Goal: Task Accomplishment & Management: Manage account settings

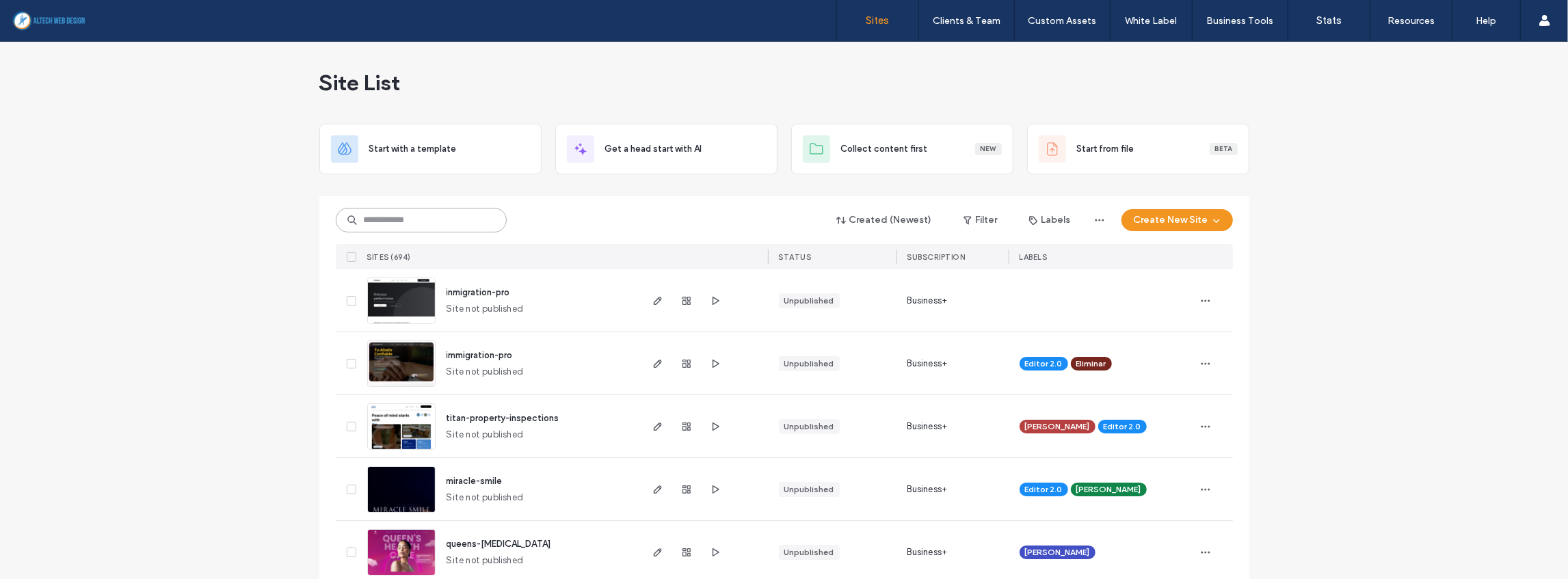
click at [460, 223] on input at bounding box center [421, 220] width 171 height 25
click at [406, 224] on input at bounding box center [421, 220] width 171 height 25
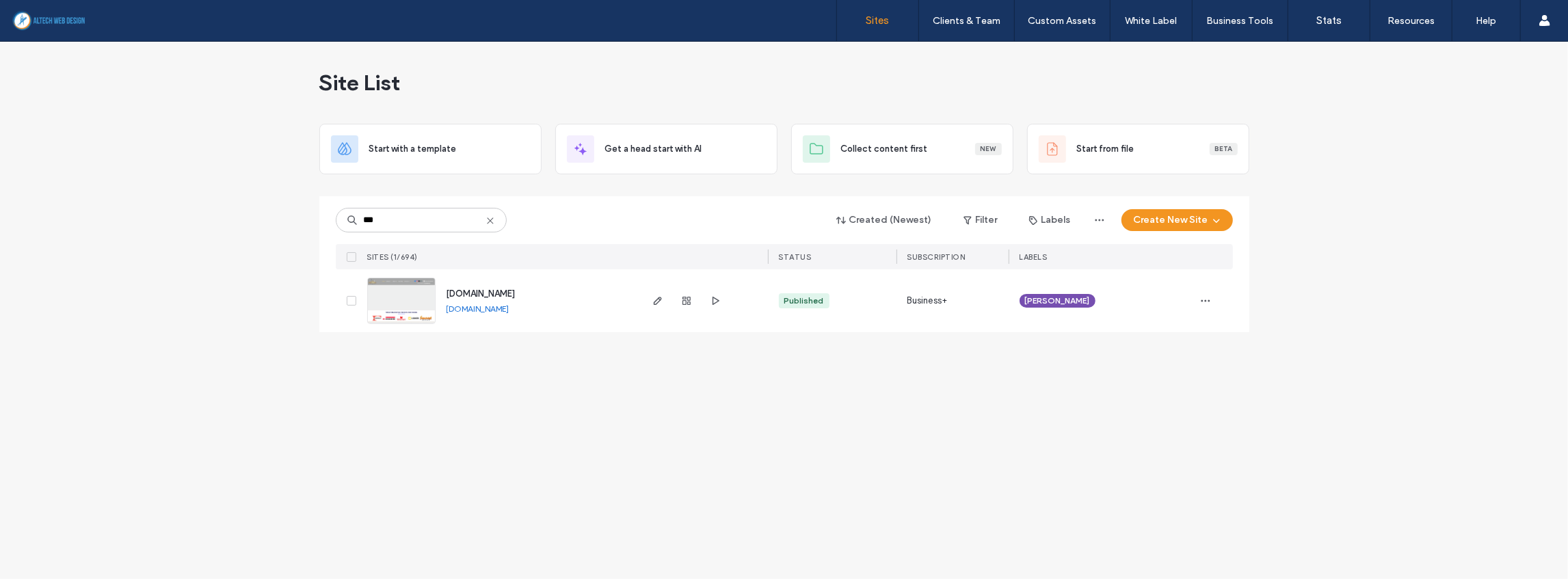
click at [487, 304] on link "[DOMAIN_NAME]" at bounding box center [478, 309] width 63 height 10
drag, startPoint x: 432, startPoint y: 223, endPoint x: 298, endPoint y: 218, distance: 134.1
click at [298, 218] on div "Site List Start with a template Get a head start with AI Collect content first …" at bounding box center [784, 309] width 1568 height 537
type input "***"
click at [689, 299] on use "button" at bounding box center [686, 300] width 8 height 8
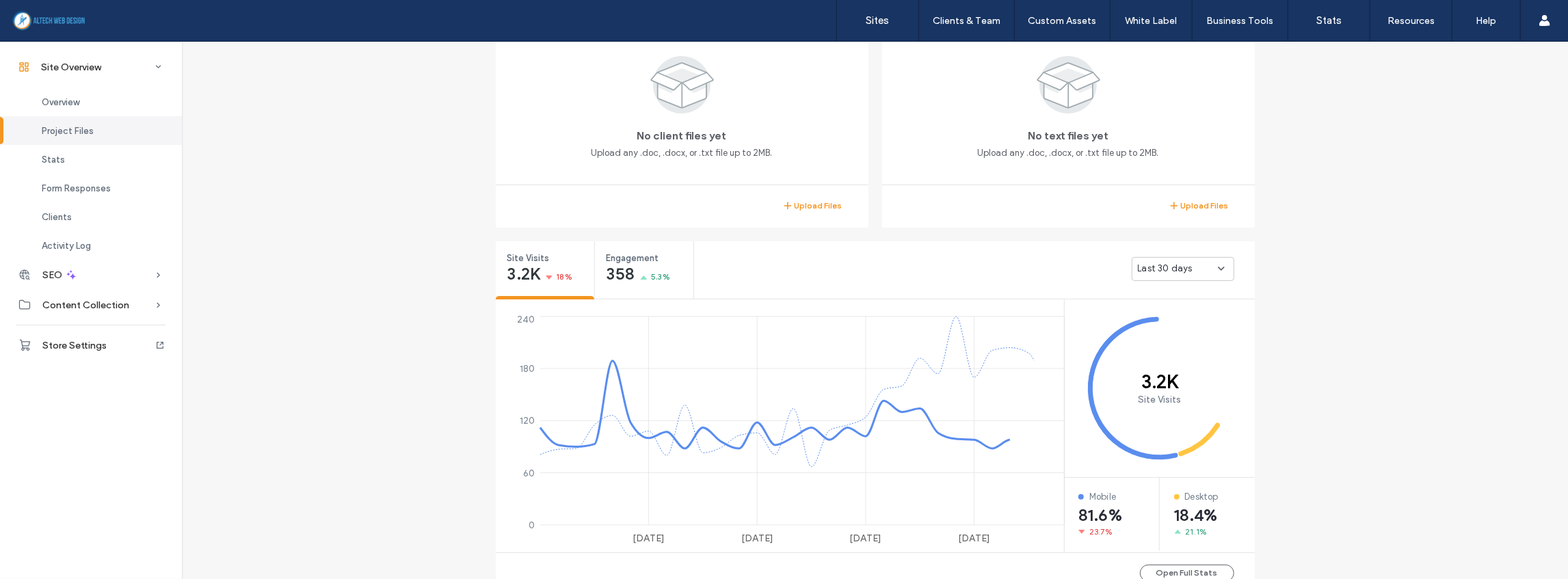
scroll to position [410, 0]
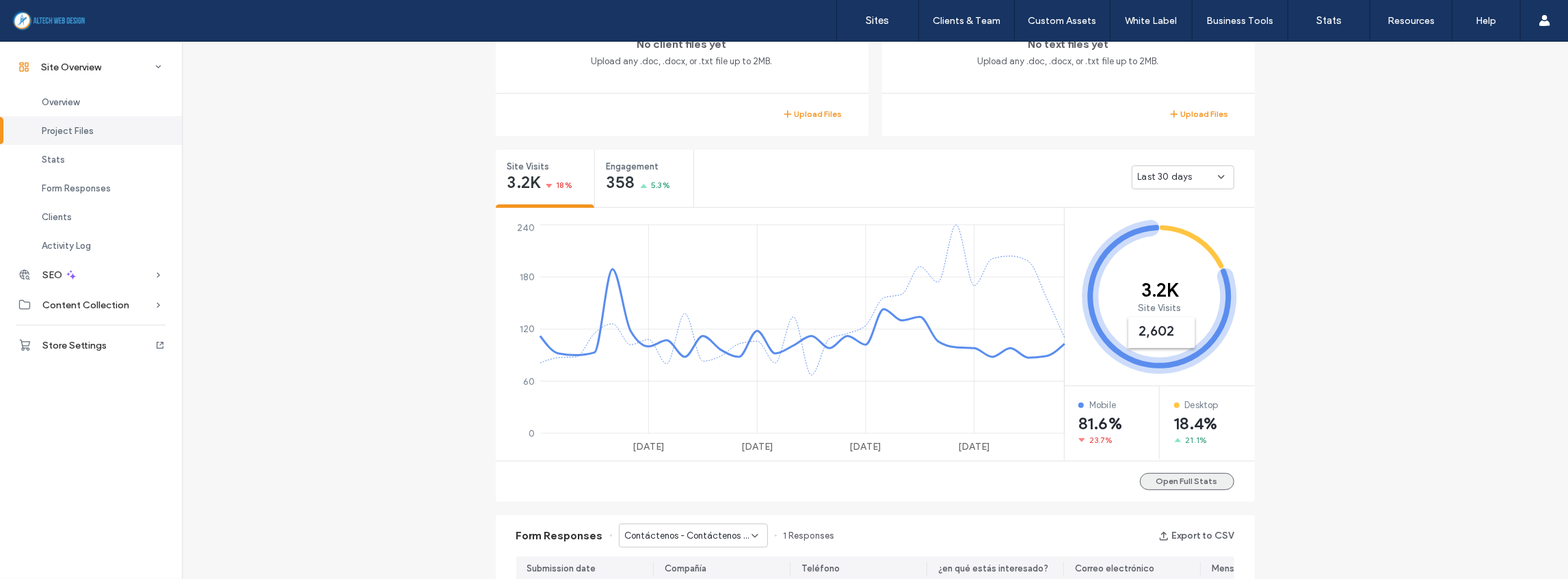
click at [1181, 484] on button "Open Full Stats" at bounding box center [1187, 482] width 95 height 17
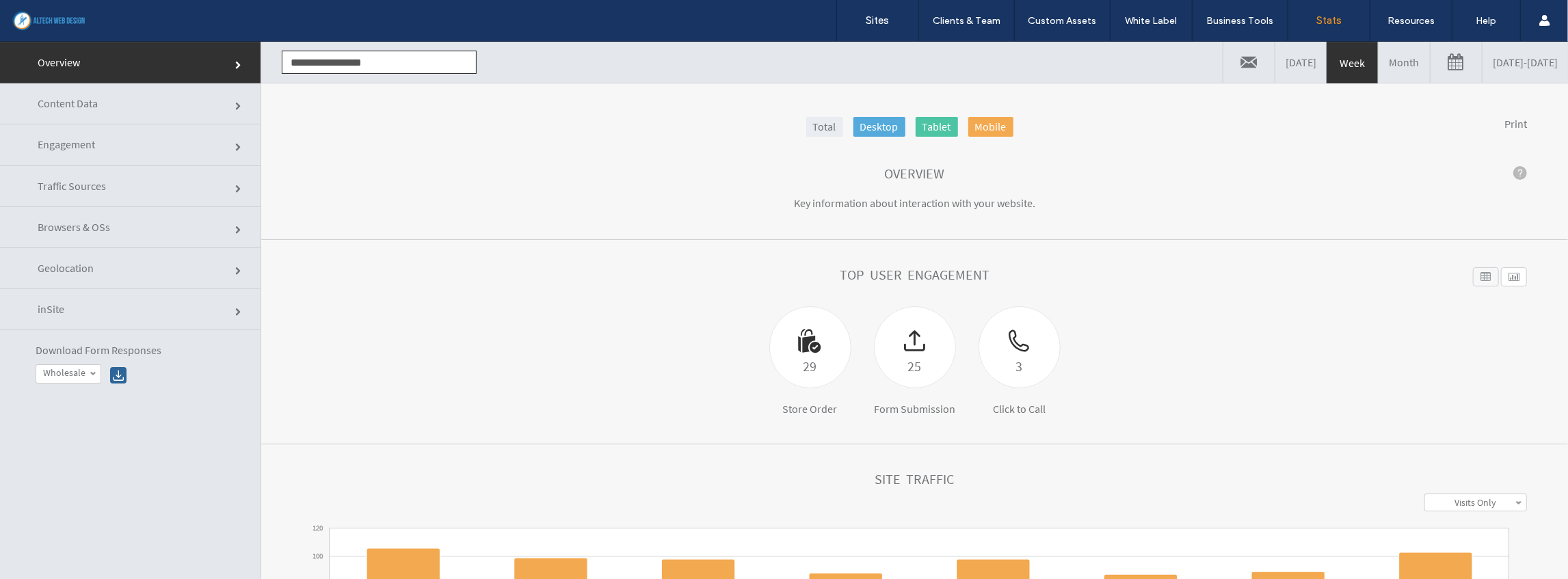
click at [1378, 60] on link "Month" at bounding box center [1404, 61] width 52 height 41
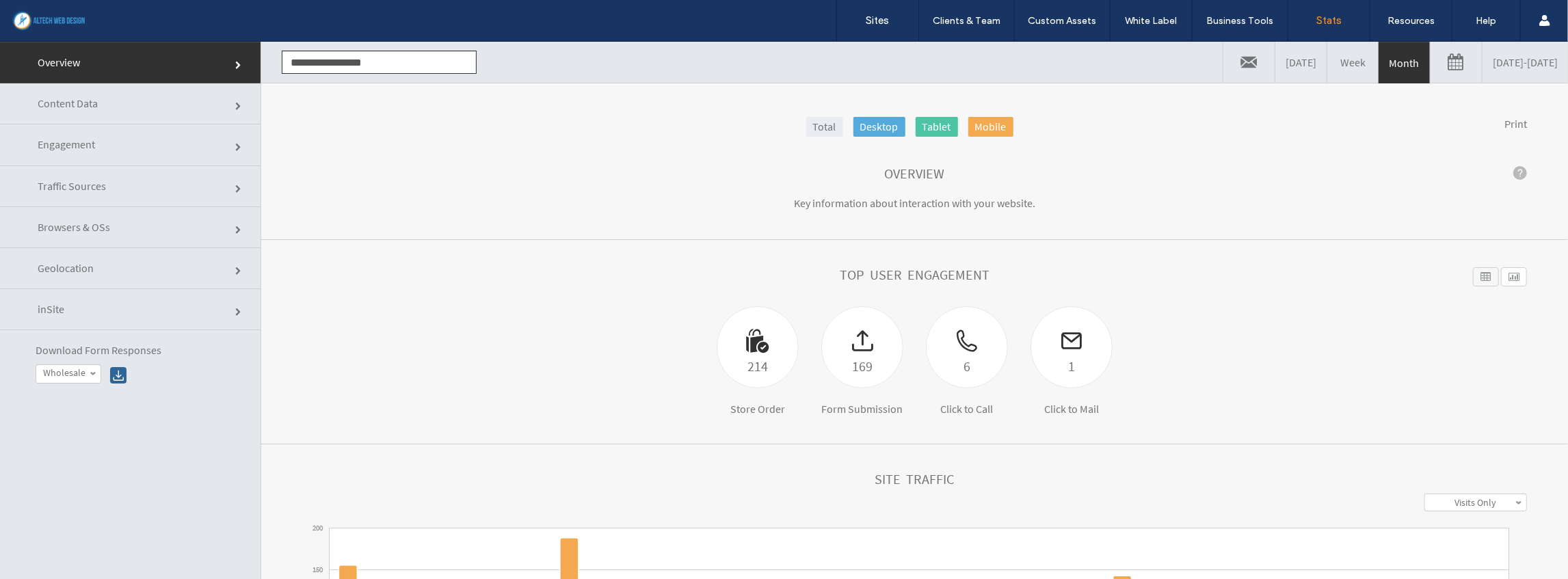
click at [83, 274] on link "Geolocation" at bounding box center [130, 267] width 260 height 41
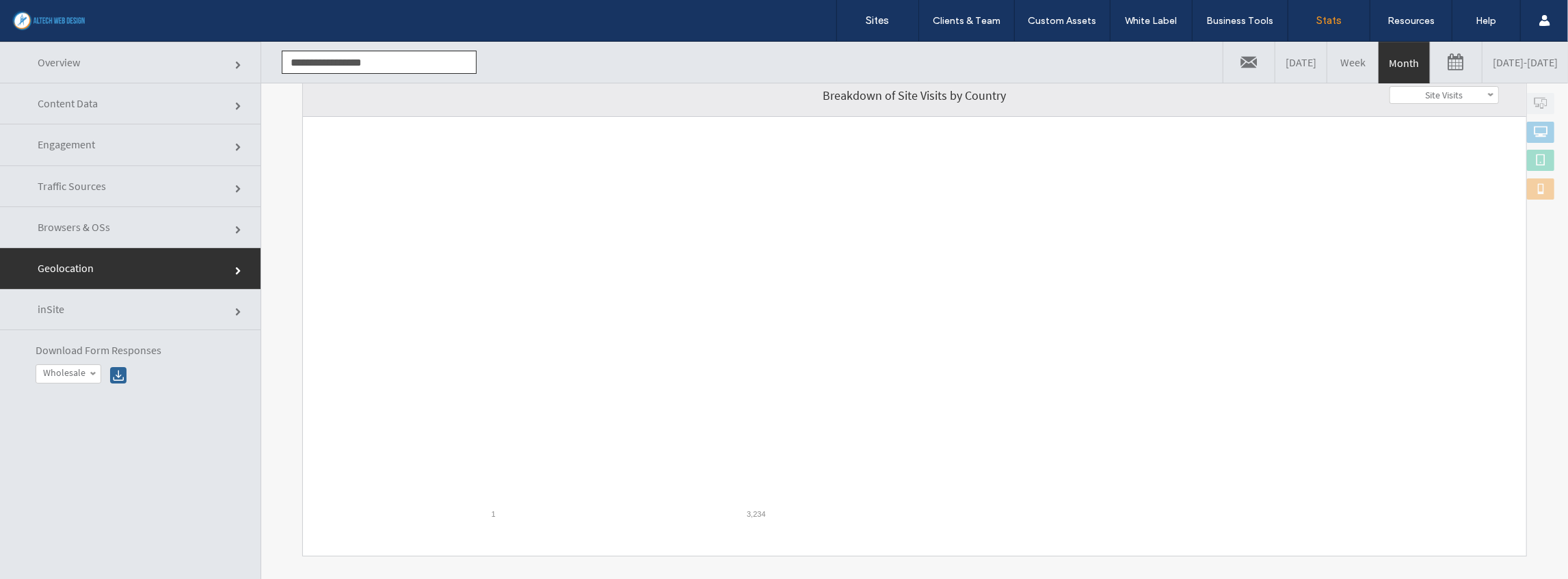
scroll to position [227, 0]
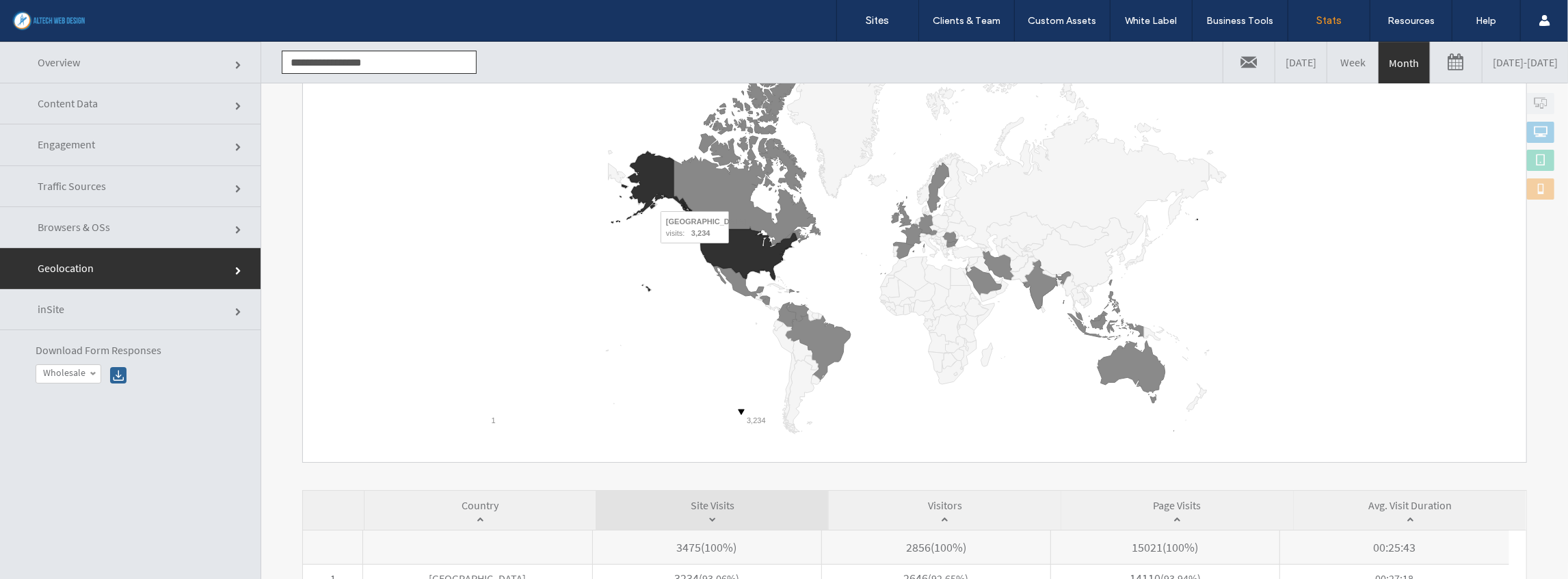
click at [733, 251] on icon "A chart." at bounding box center [749, 253] width 97 height 52
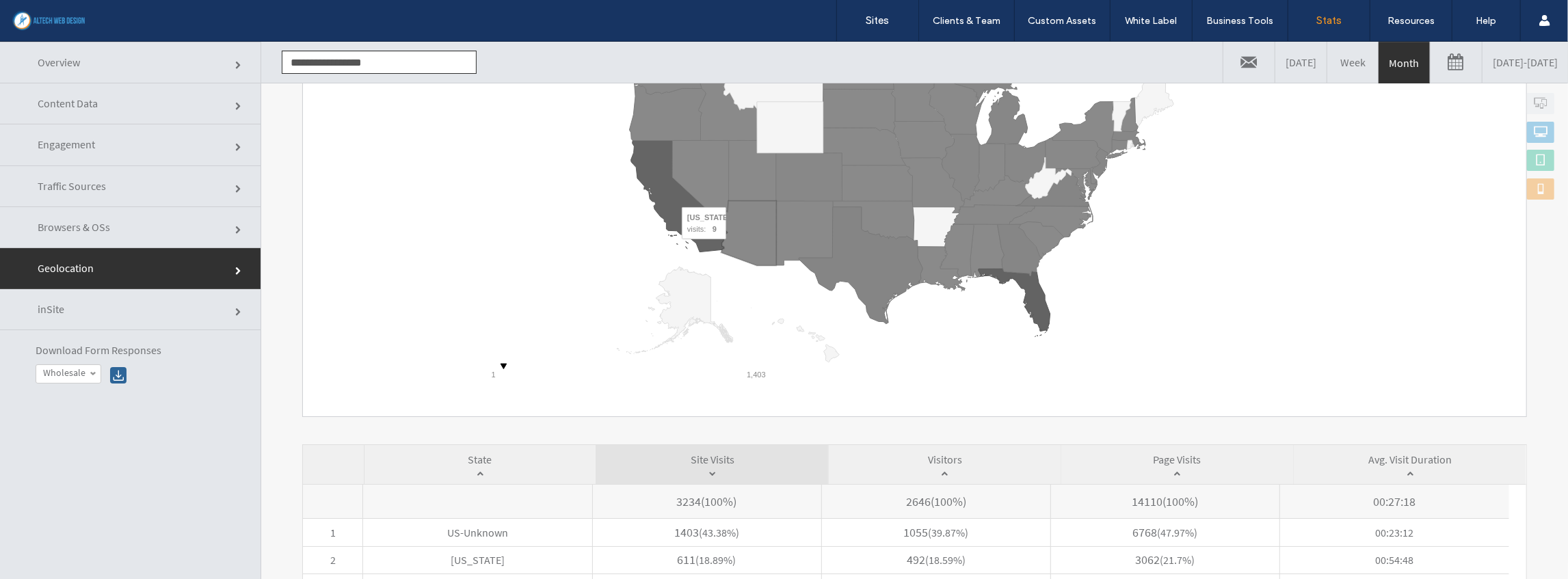
scroll to position [364, 0]
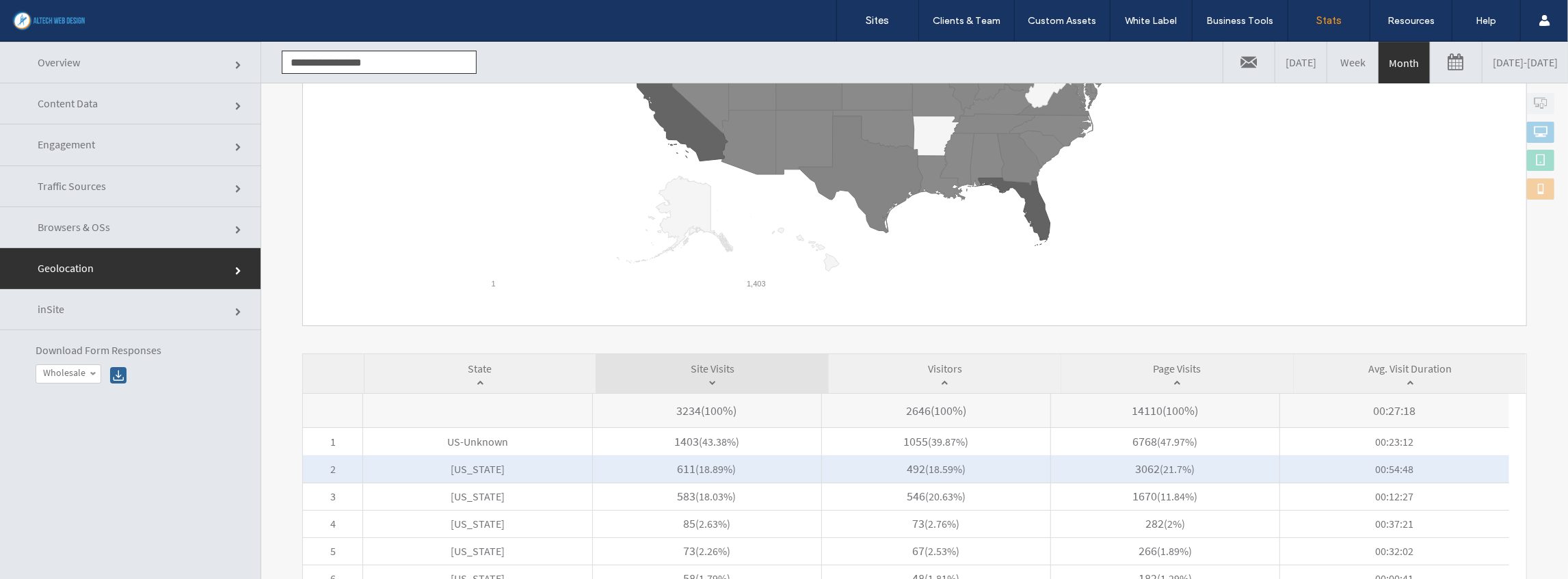
click at [476, 469] on span "Florida" at bounding box center [477, 468] width 228 height 28
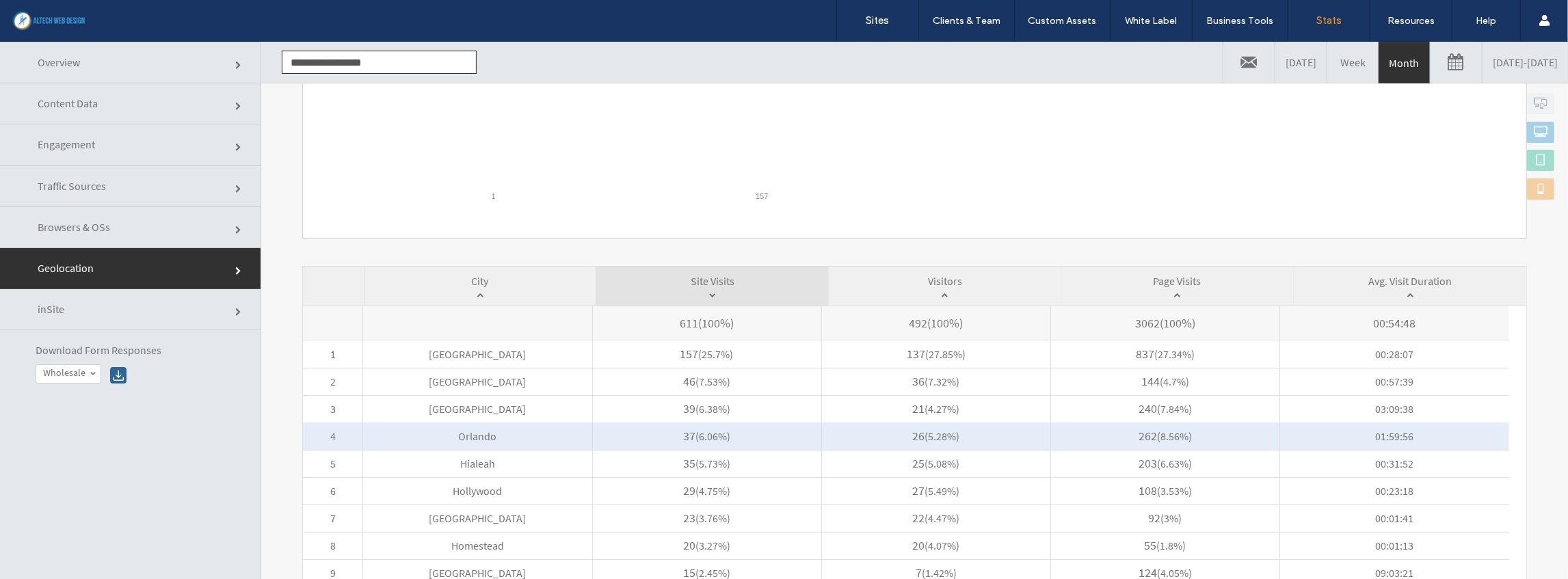
scroll to position [496, 0]
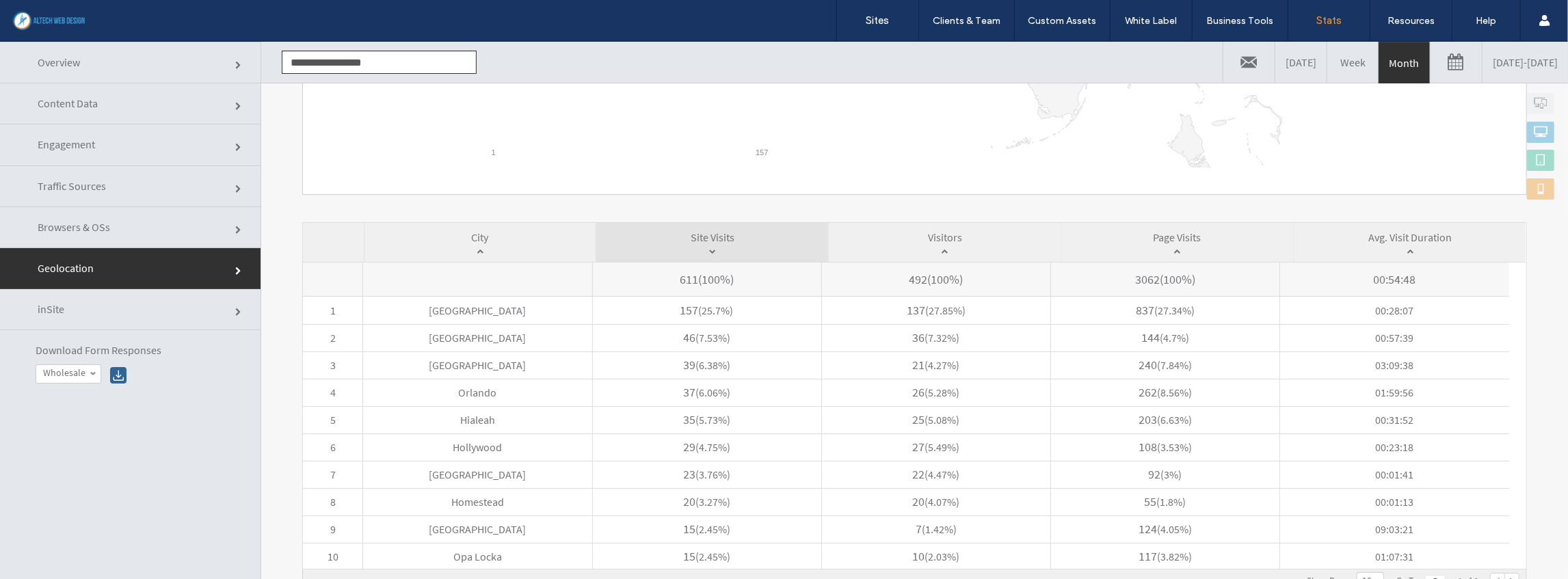
click at [97, 176] on link "Traffic Sources" at bounding box center [130, 186] width 260 height 41
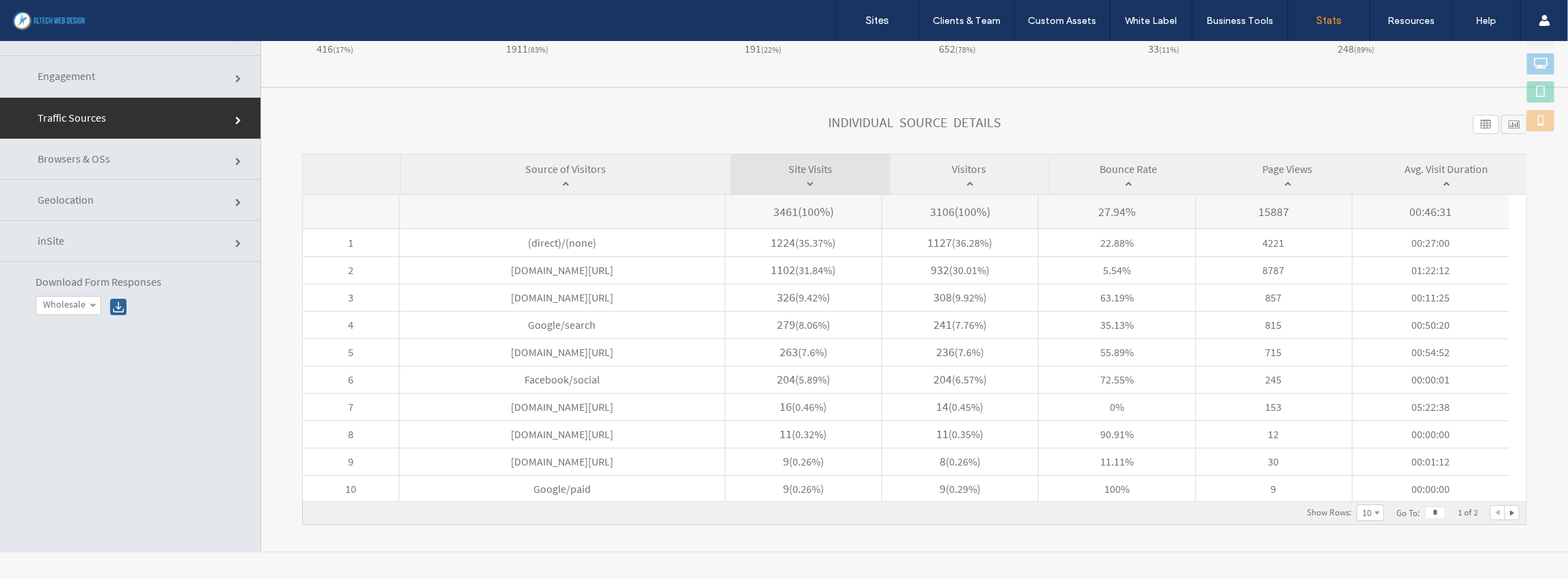
scroll to position [0, 0]
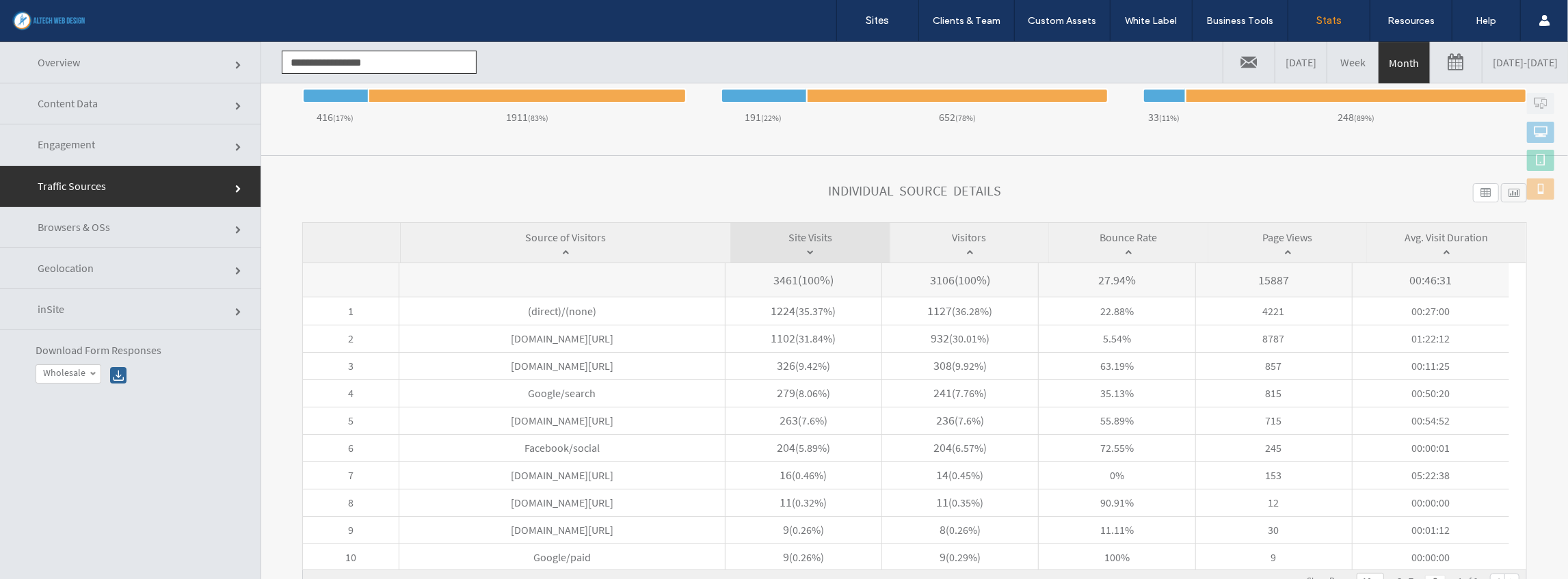
click at [98, 140] on link "Engagement" at bounding box center [130, 144] width 260 height 41
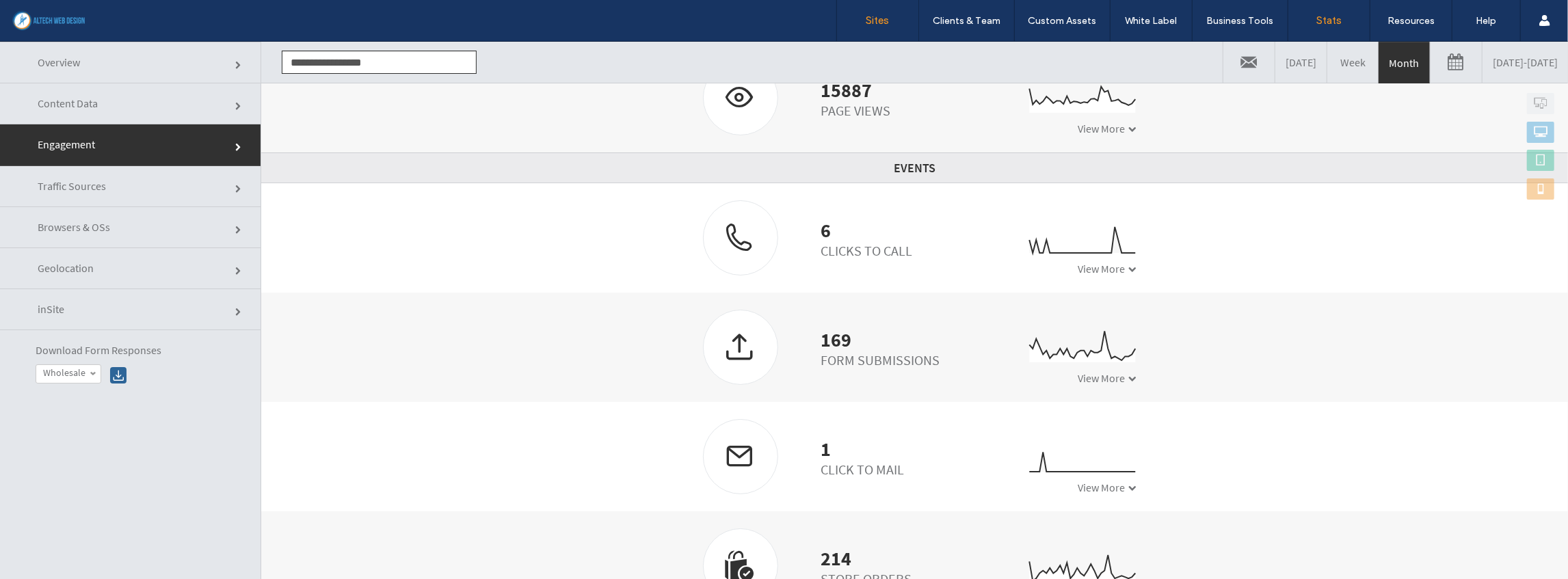
click at [869, 17] on label "Sites" at bounding box center [878, 20] width 23 height 12
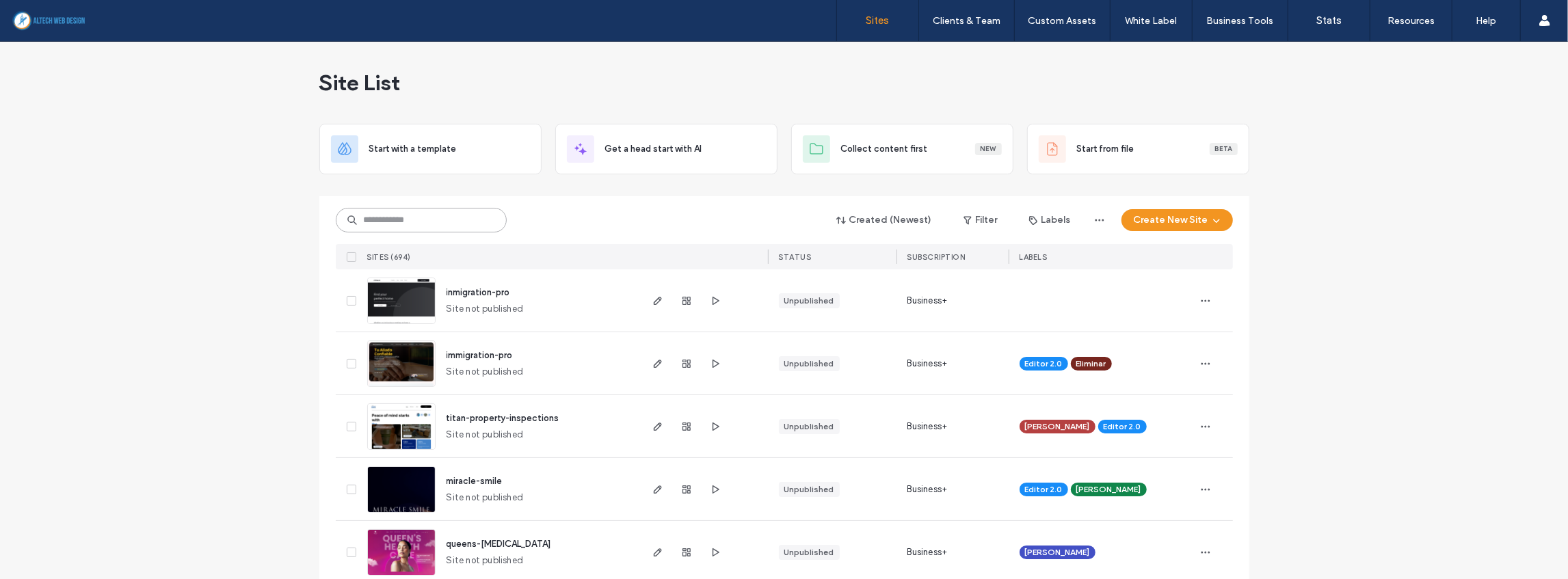
click at [390, 217] on input at bounding box center [421, 220] width 171 height 25
type input "*****"
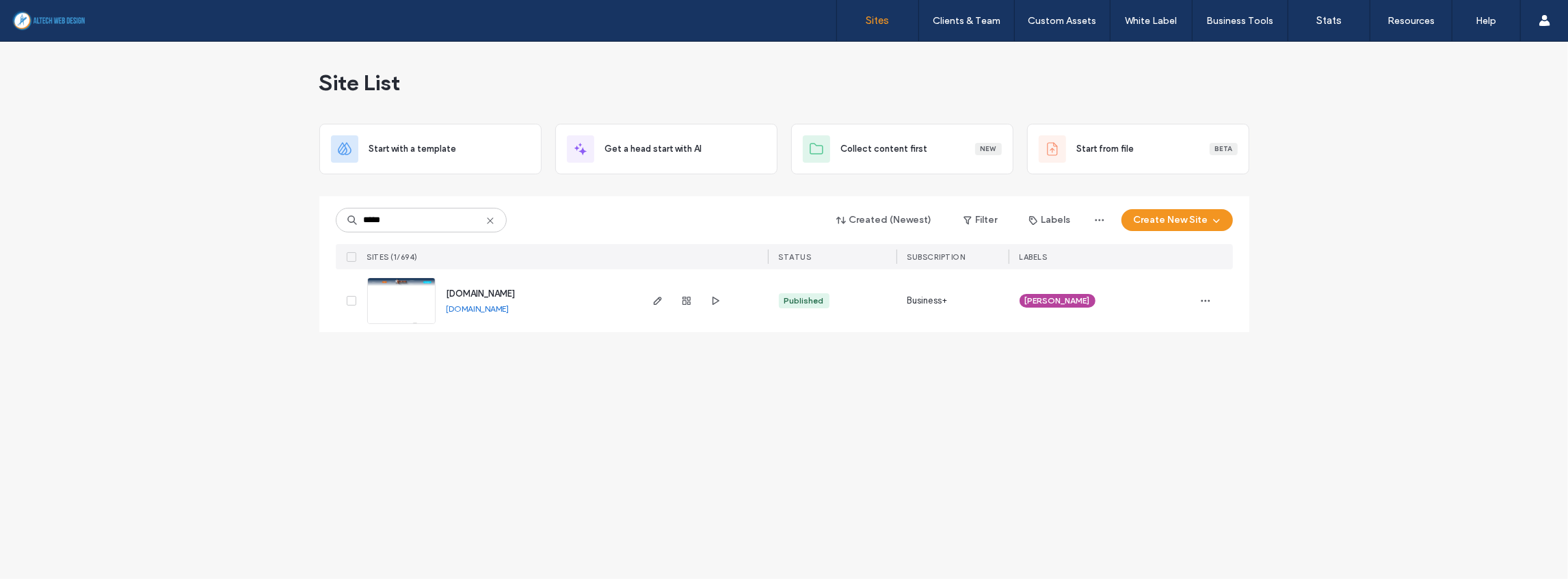
click at [510, 308] on link "www.astroconstructiondesign.com" at bounding box center [478, 309] width 63 height 10
drag, startPoint x: 406, startPoint y: 222, endPoint x: 307, endPoint y: 216, distance: 99.2
click at [310, 219] on div "Site List Start with a template Get a head start with AI Collect content first …" at bounding box center [784, 309] width 1568 height 537
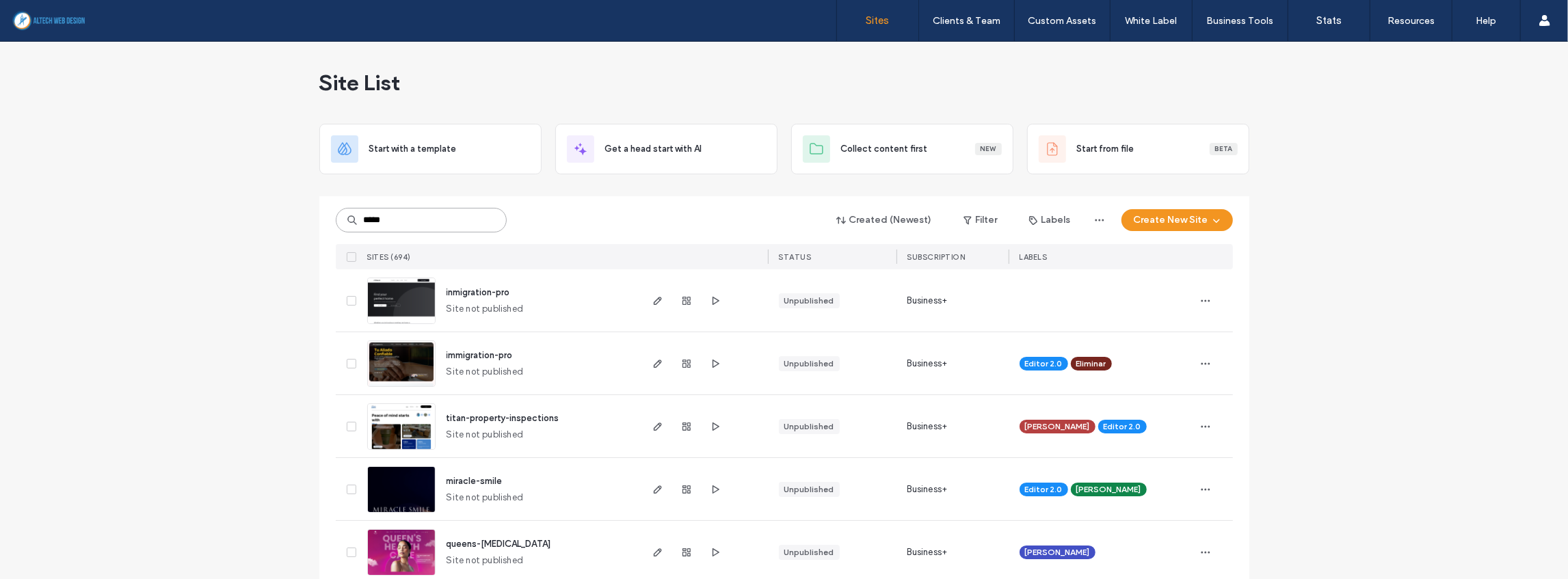
type input "*****"
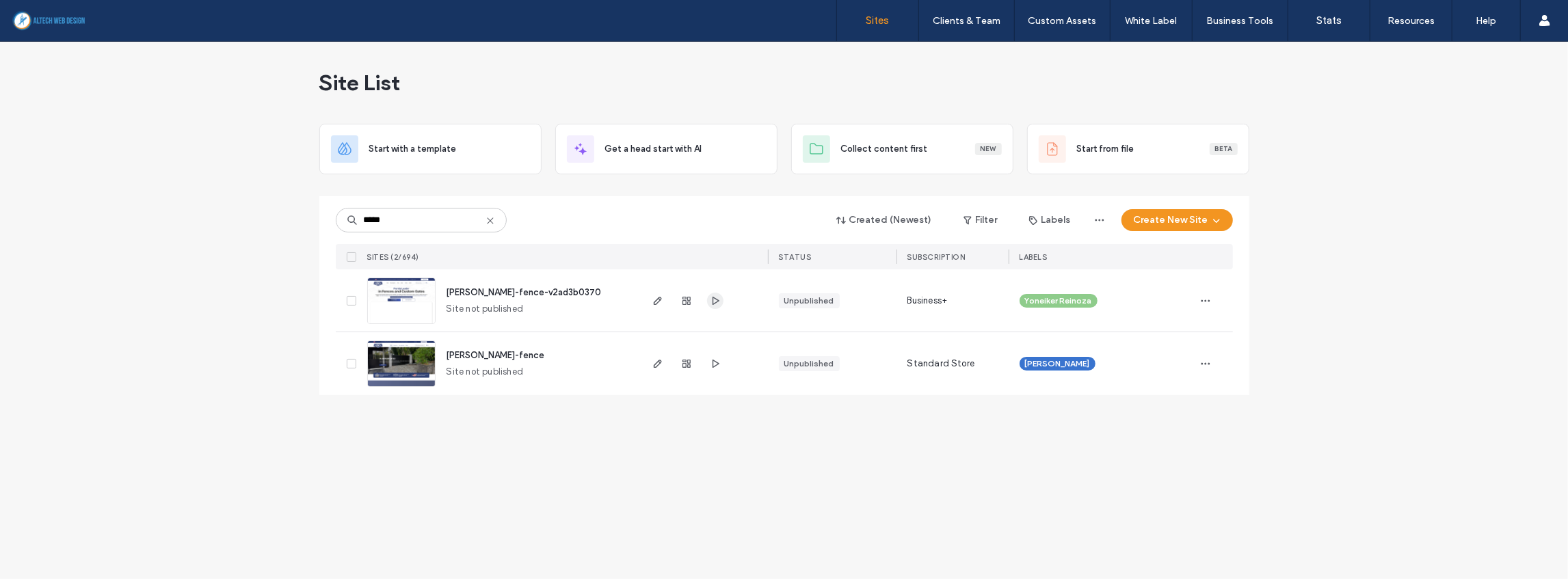
click at [719, 300] on icon "button" at bounding box center [715, 300] width 11 height 11
click at [491, 217] on icon at bounding box center [490, 220] width 11 height 11
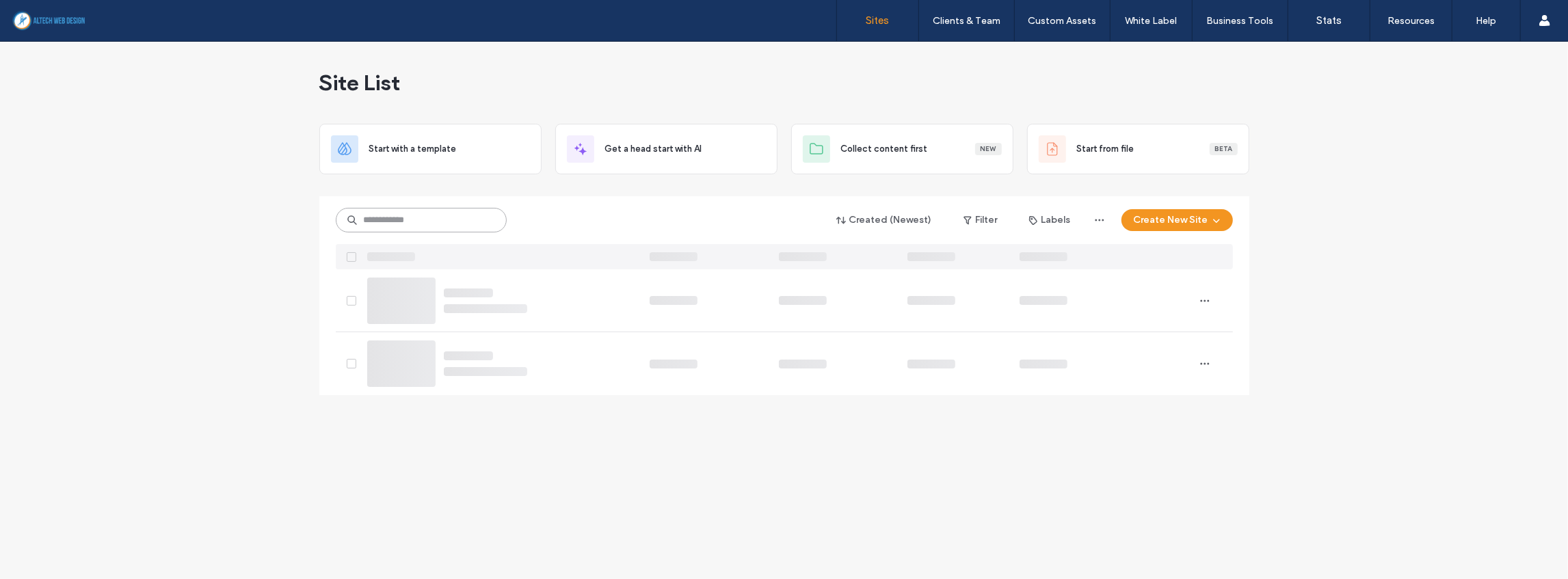
click at [457, 220] on input at bounding box center [421, 220] width 171 height 25
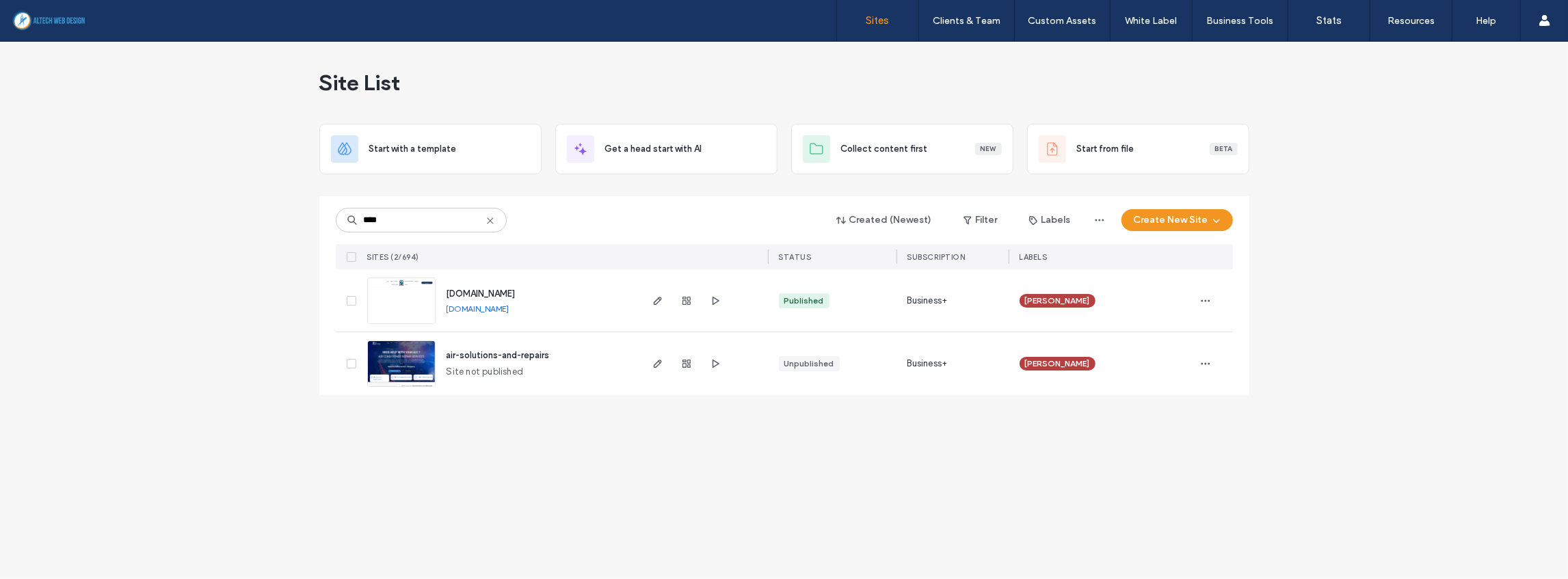
click at [510, 311] on link "[DOMAIN_NAME]" at bounding box center [478, 309] width 63 height 10
drag, startPoint x: 395, startPoint y: 218, endPoint x: 313, endPoint y: 212, distance: 82.2
click at [313, 212] on div "Site List Start with a template Get a head start with AI Collect content first …" at bounding box center [784, 309] width 1568 height 537
type input "*****"
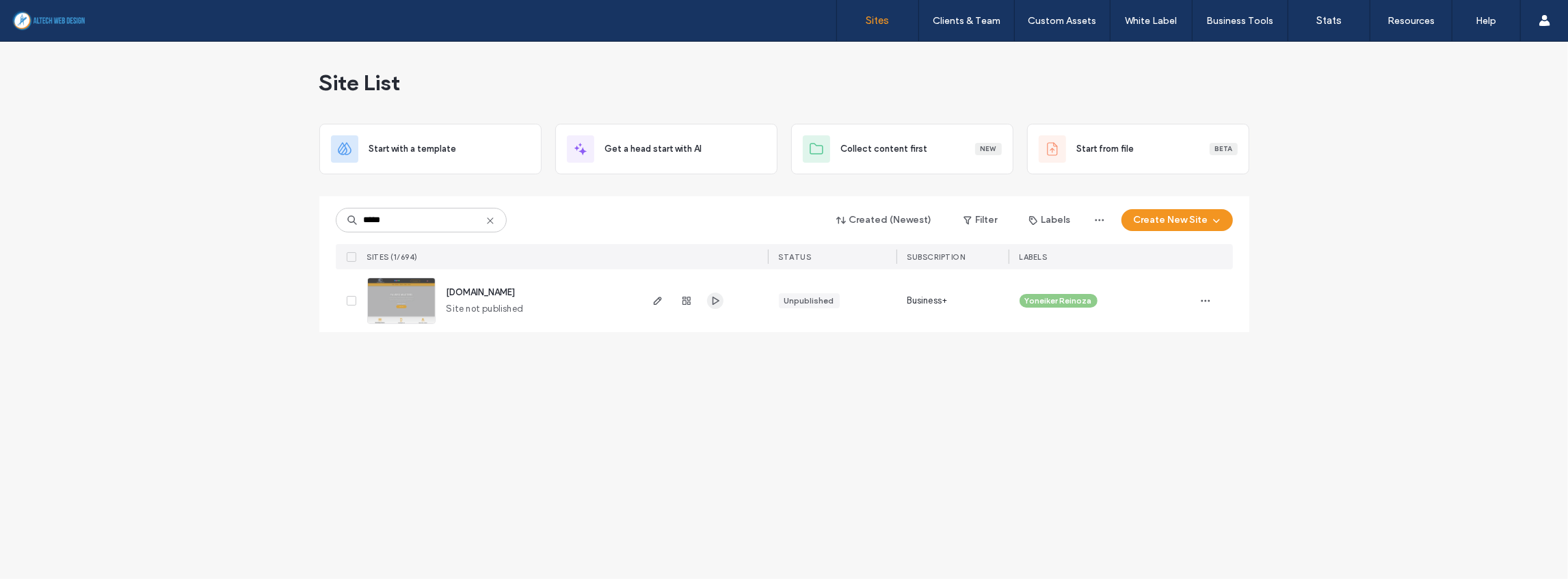
click at [709, 304] on icon "button" at bounding box center [715, 300] width 11 height 11
click at [491, 224] on icon at bounding box center [490, 220] width 11 height 11
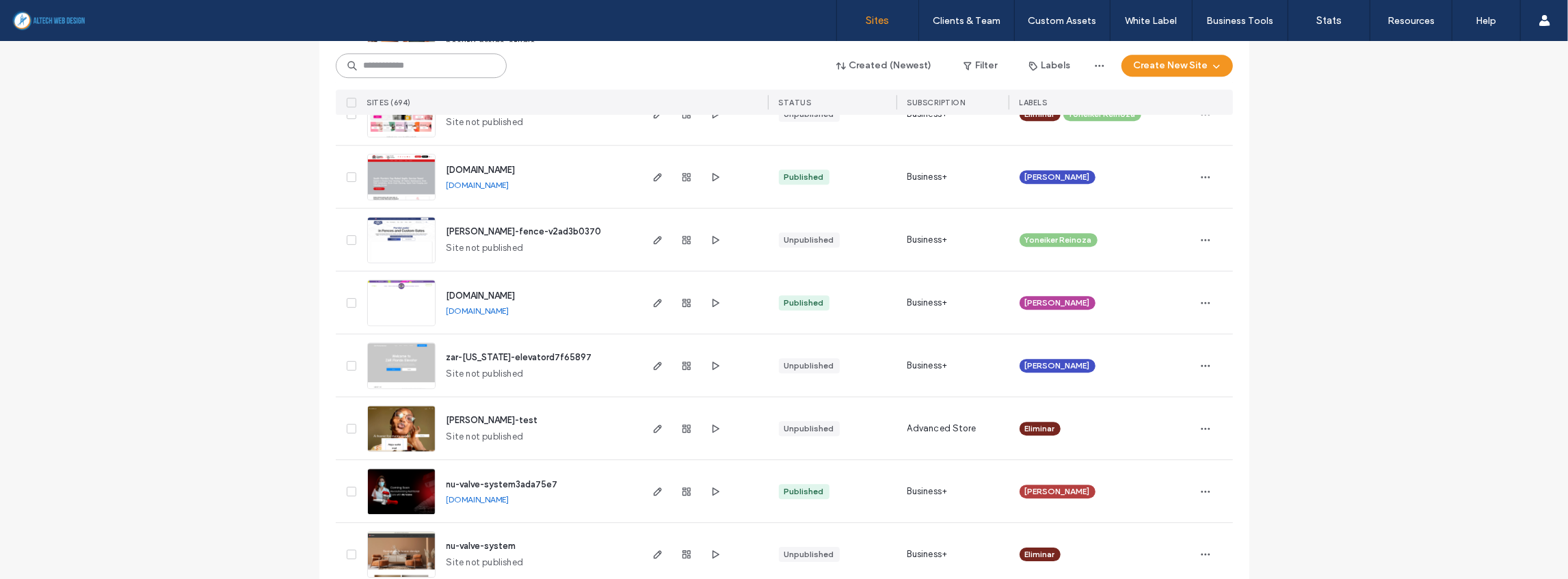
scroll to position [3690, 0]
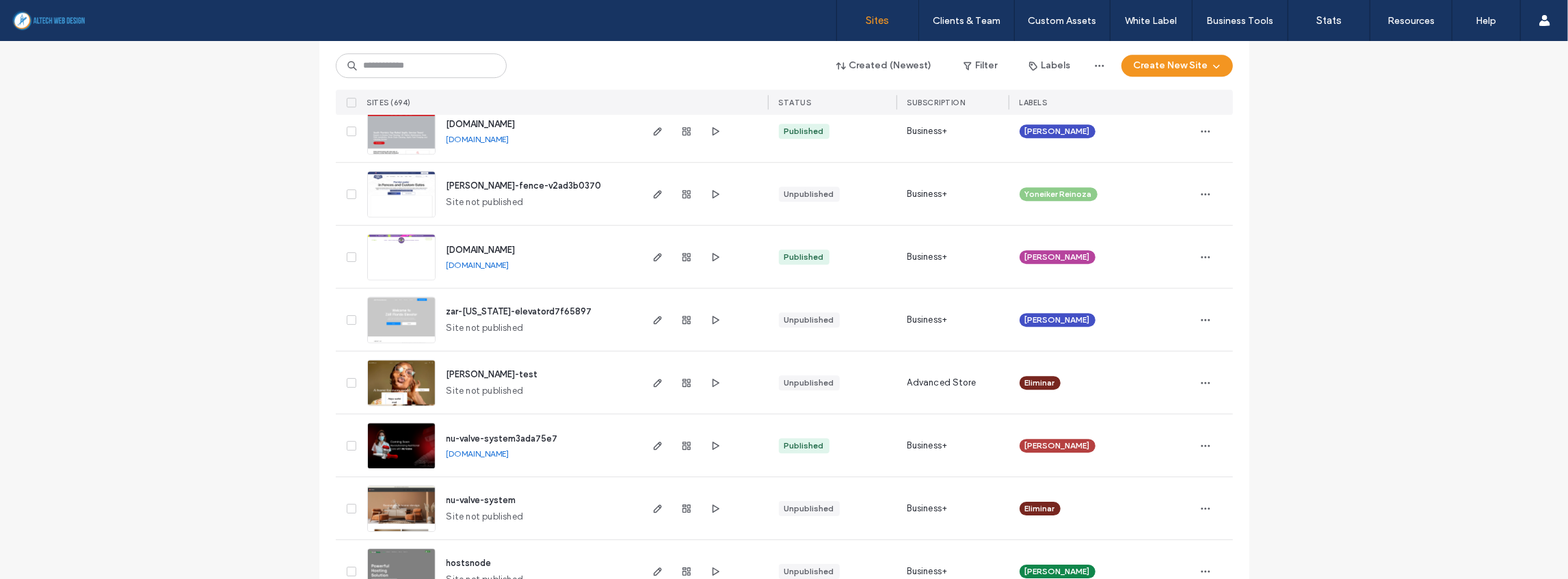
click at [473, 140] on link "[DOMAIN_NAME]" at bounding box center [478, 139] width 63 height 10
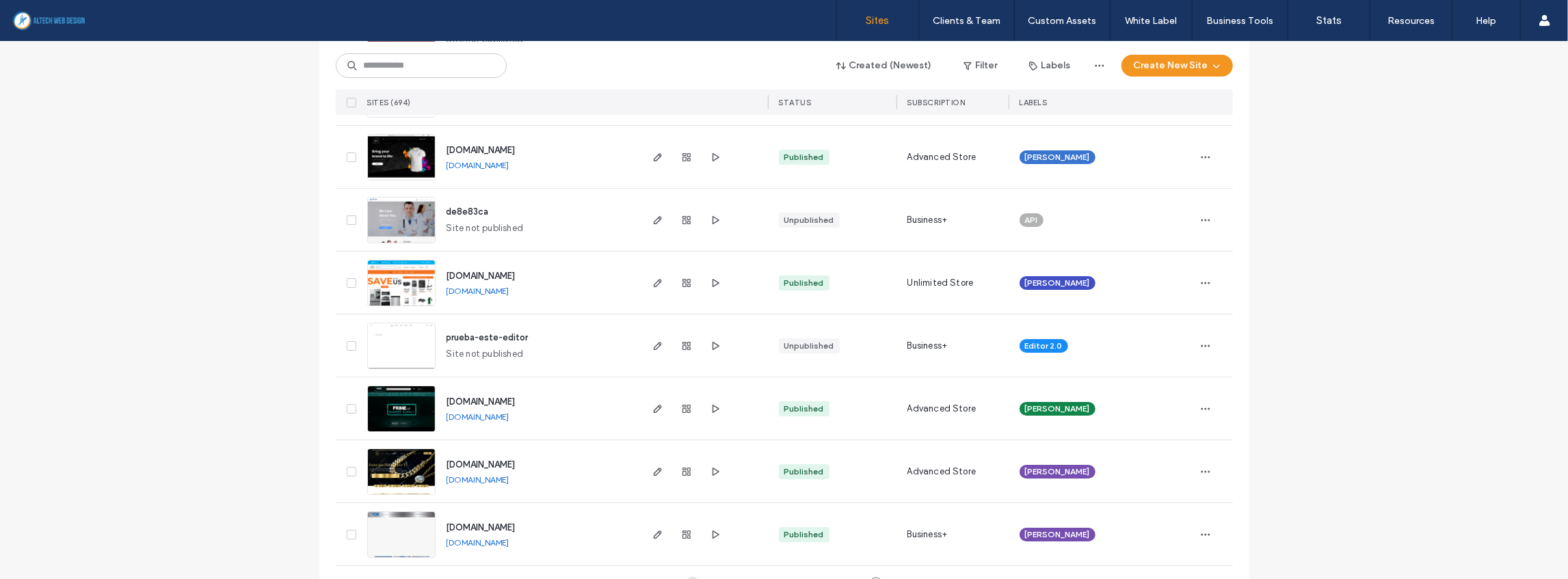
scroll to position [4454, 0]
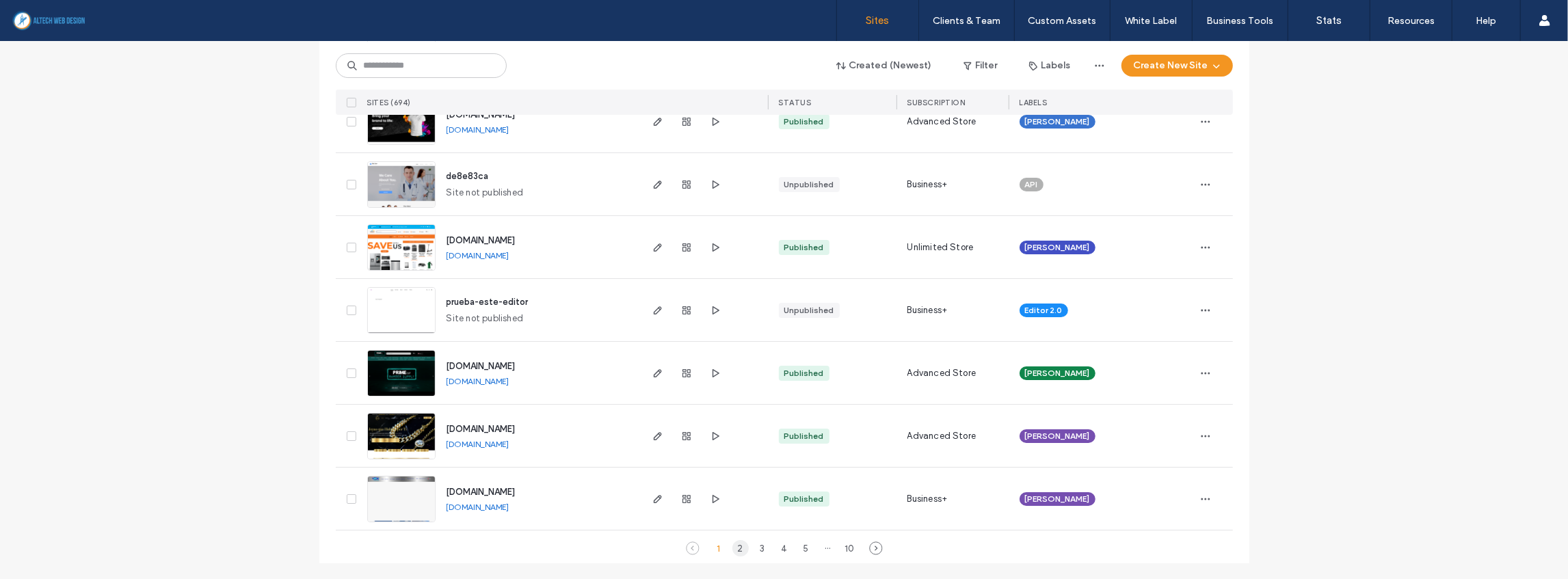
click at [732, 548] on div "2" at bounding box center [740, 548] width 17 height 17
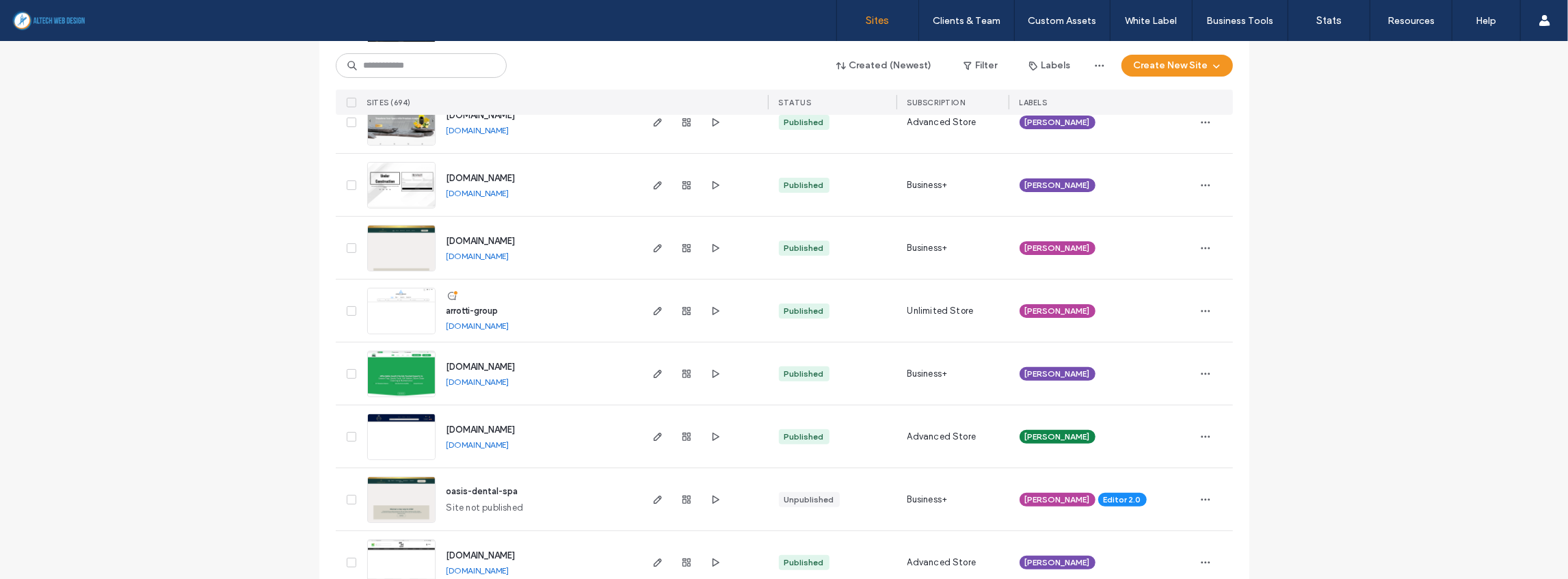
scroll to position [364, 0]
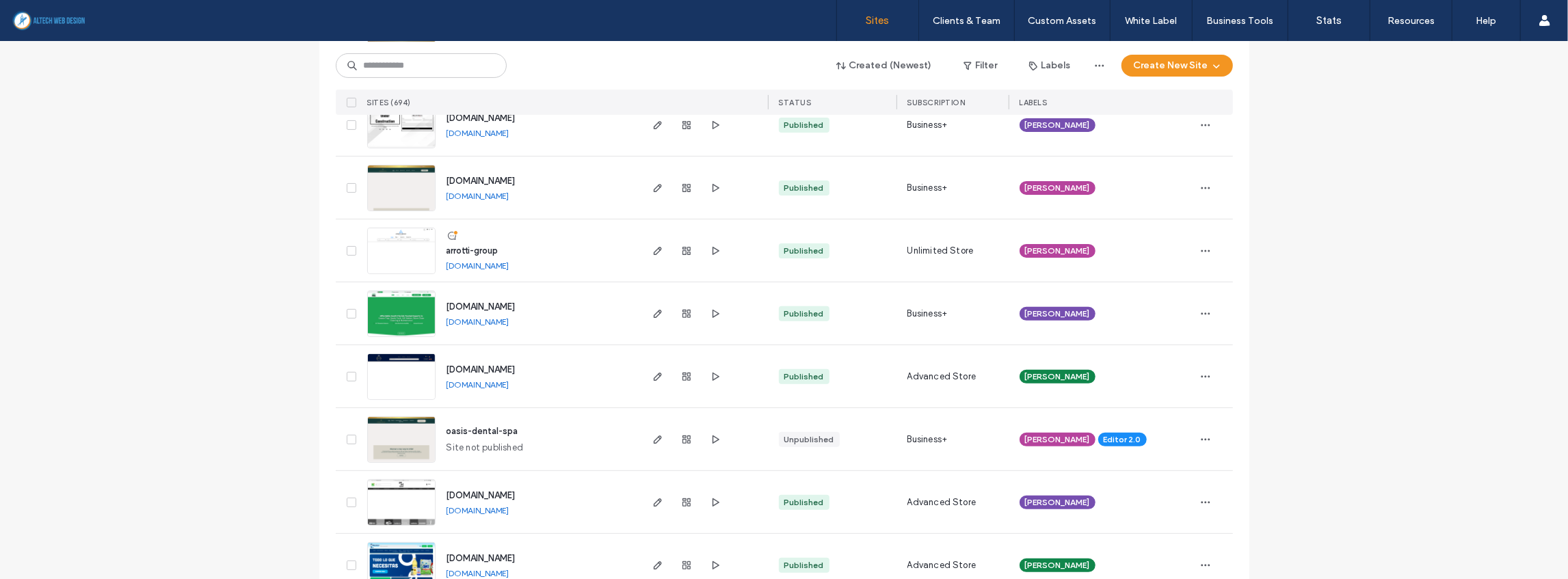
click at [500, 320] on link "www.onmywayseptic.com" at bounding box center [478, 321] width 63 height 10
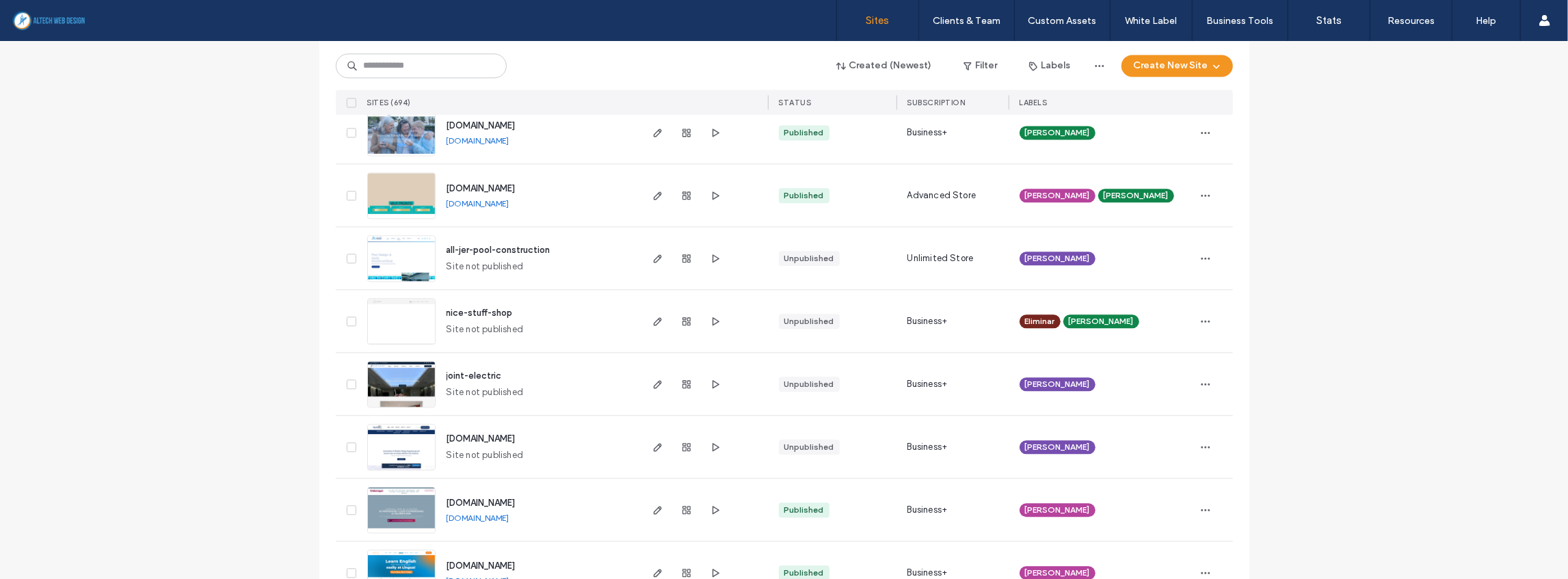
scroll to position [2824, 0]
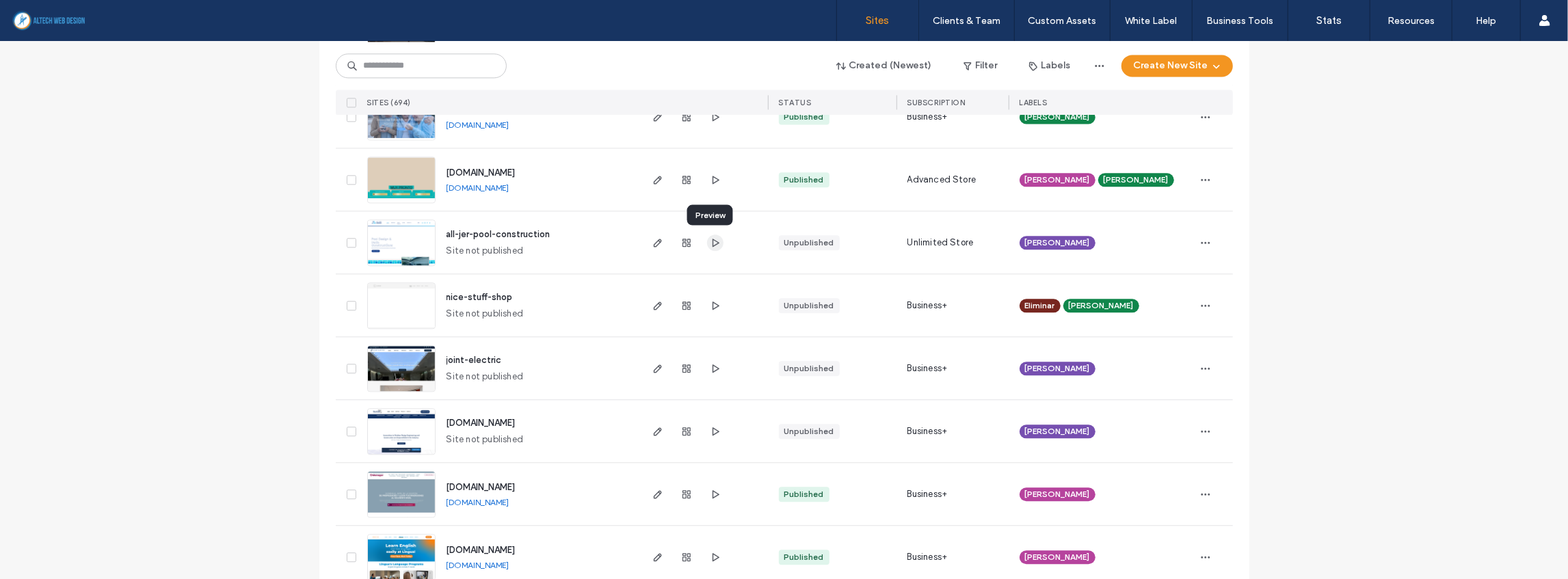
click at [710, 241] on icon "button" at bounding box center [715, 242] width 11 height 11
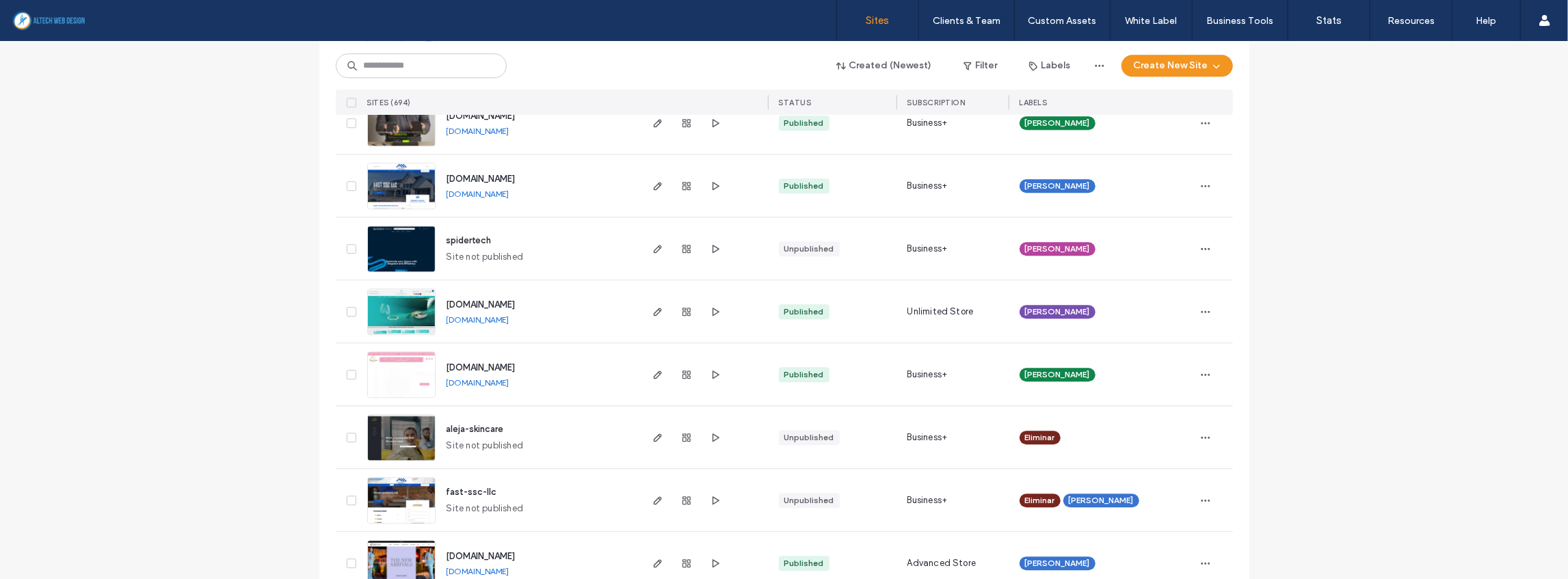
scroll to position [3325, 0]
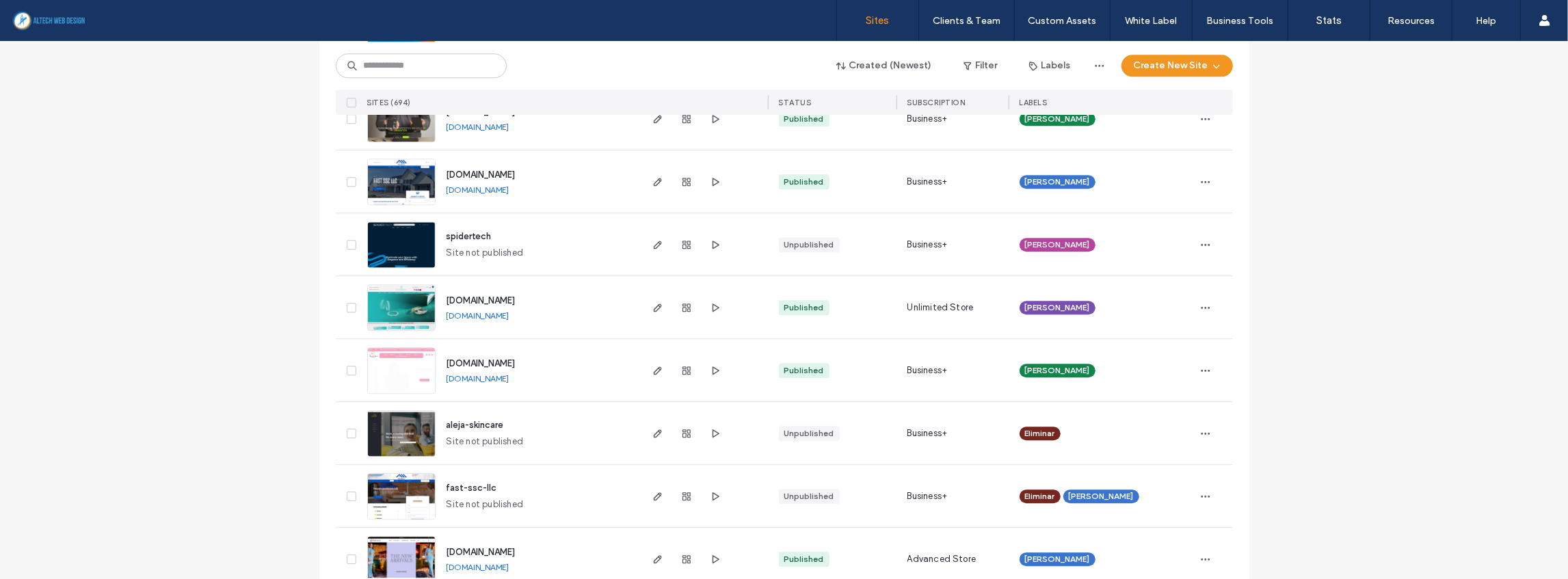
click at [473, 187] on link "www.fastssc.com" at bounding box center [478, 190] width 63 height 10
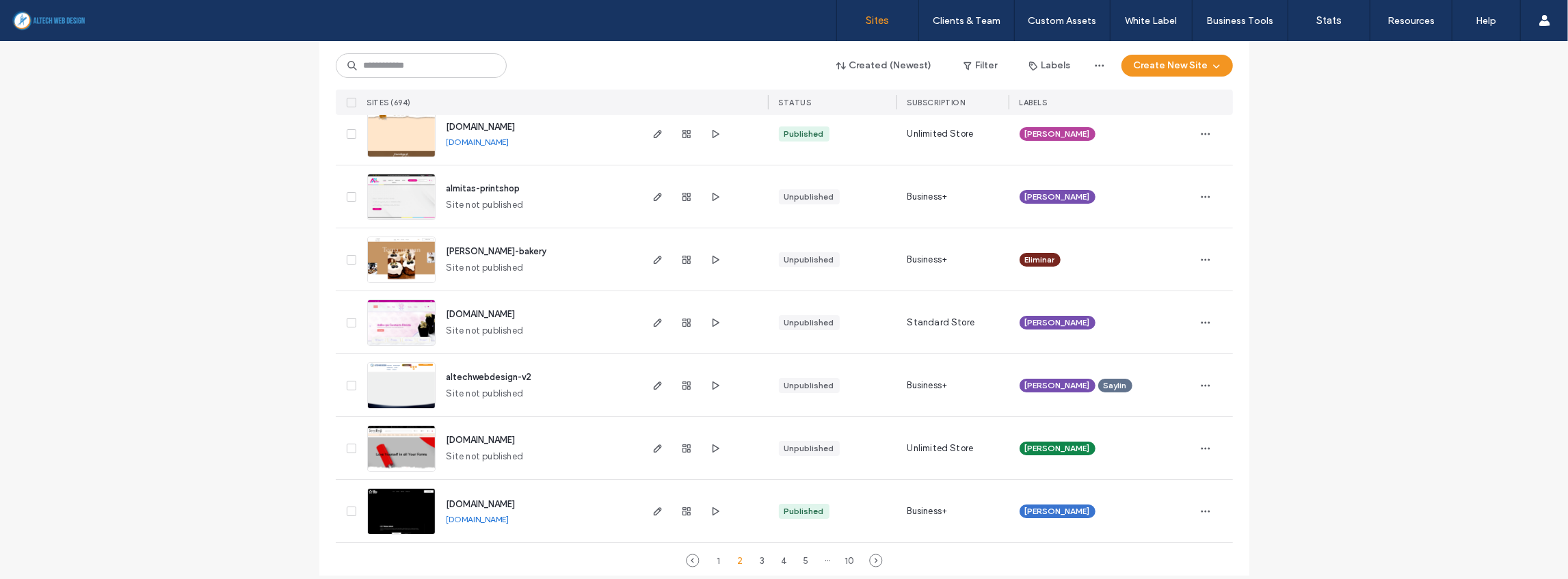
scroll to position [4454, 0]
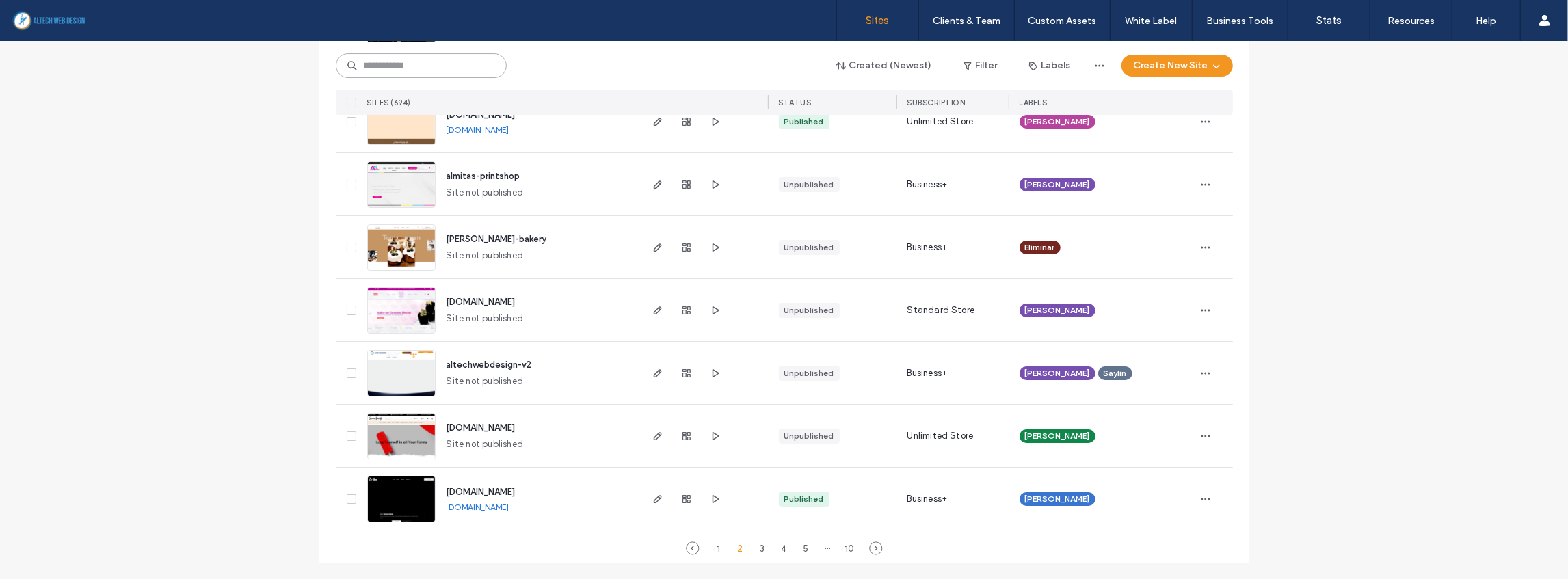
click at [385, 63] on input at bounding box center [421, 65] width 171 height 25
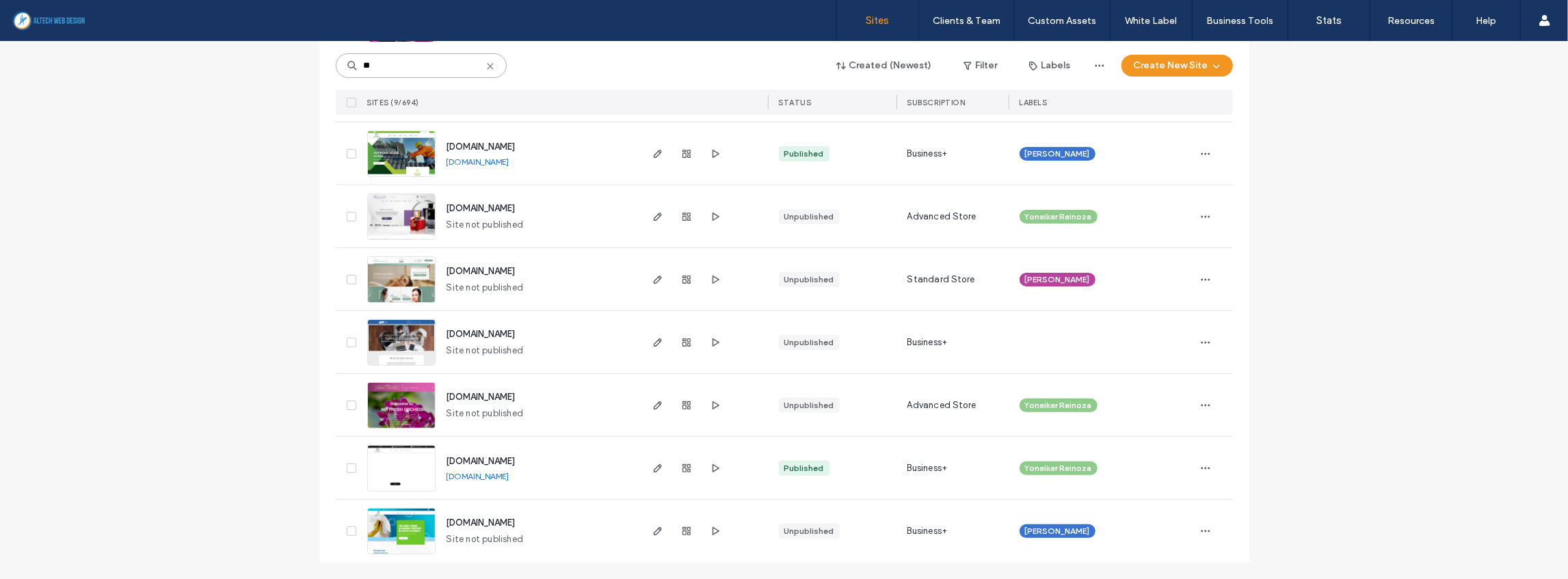
scroll to position [272, 0]
click at [462, 161] on link "www.erfloridaconstructions.com" at bounding box center [478, 162] width 63 height 10
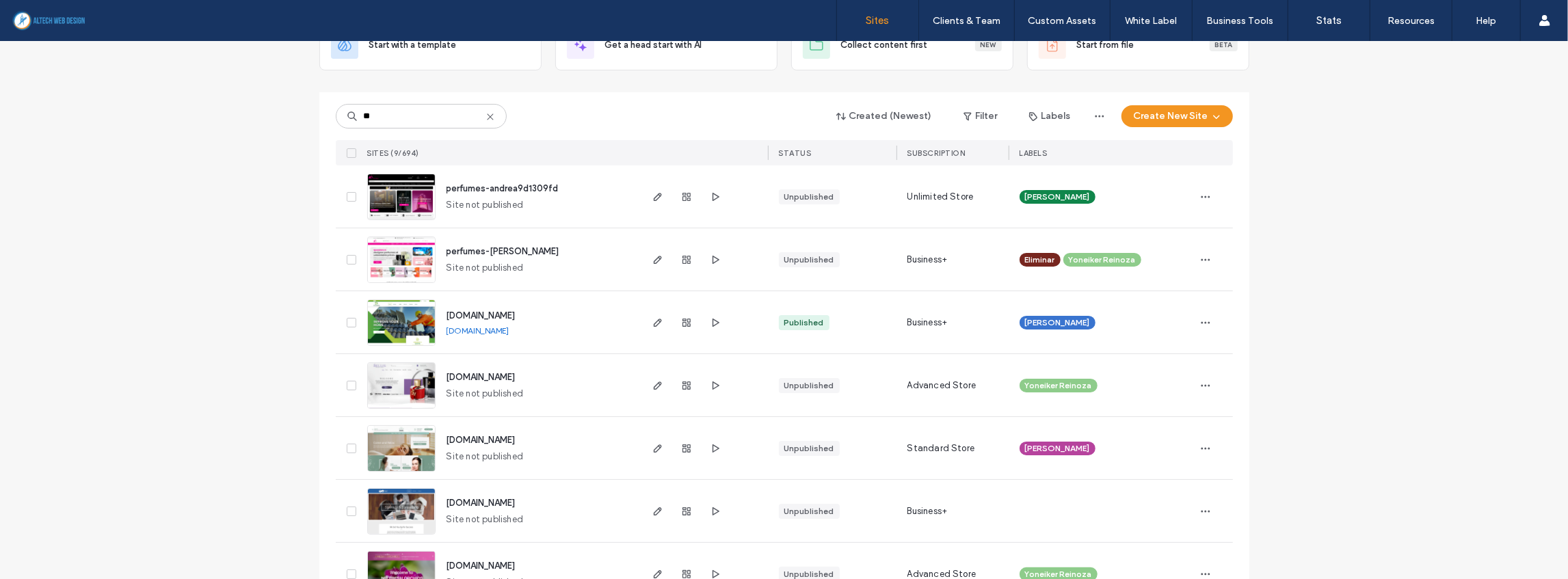
scroll to position [0, 0]
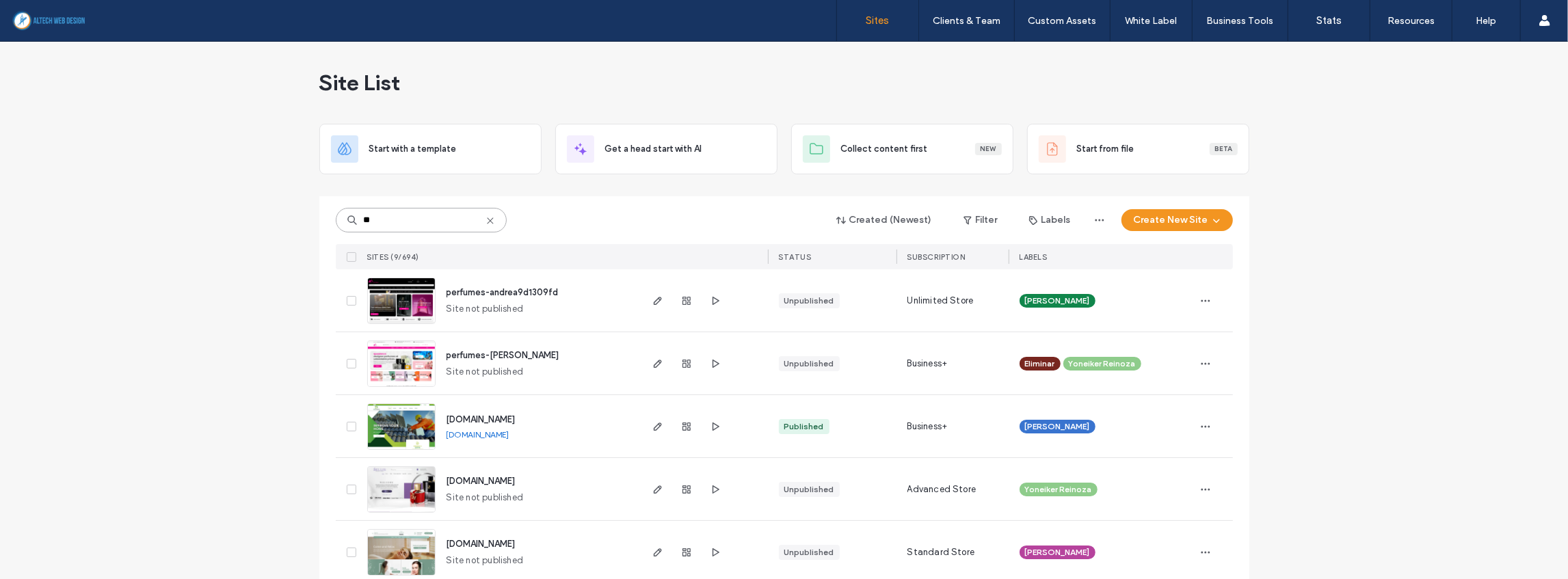
click at [389, 214] on input "**" at bounding box center [421, 220] width 171 height 25
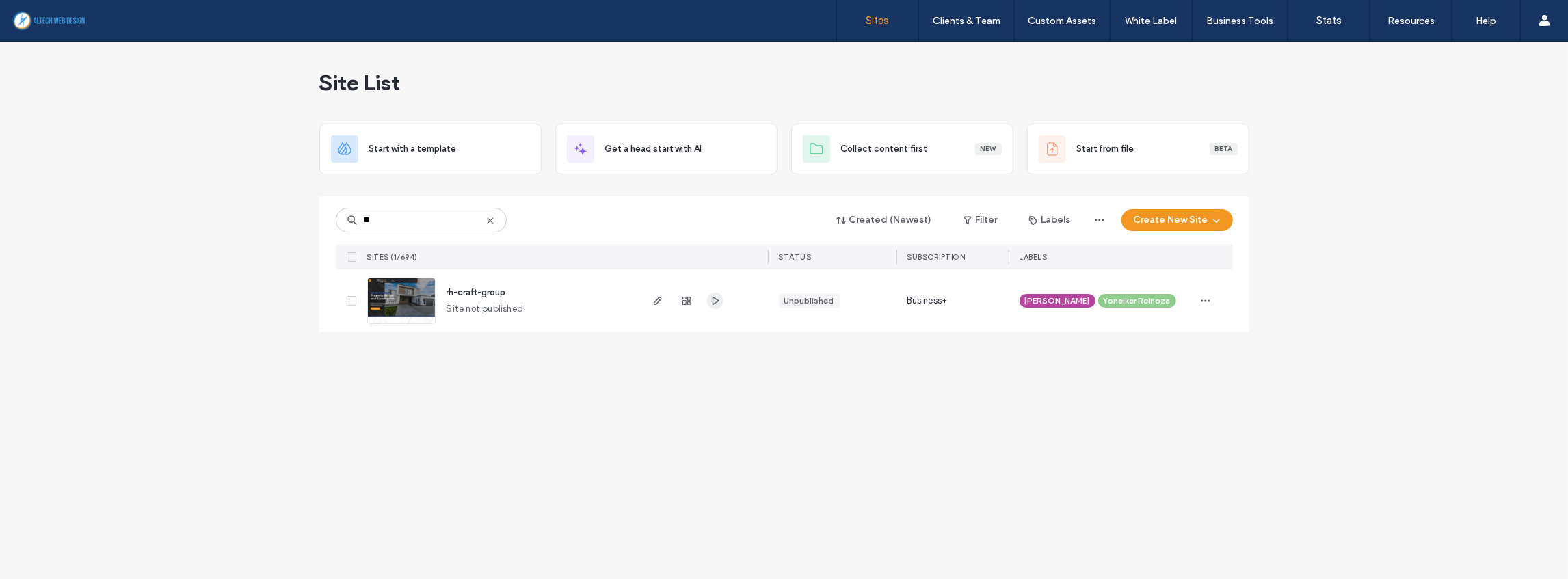
click at [714, 301] on icon "button" at bounding box center [715, 300] width 11 height 11
drag, startPoint x: 395, startPoint y: 213, endPoint x: 294, endPoint y: 201, distance: 101.7
click at [297, 214] on div "Site List Start with a template Get a head start with AI Collect content first …" at bounding box center [784, 309] width 1568 height 537
type input "*"
type input "****"
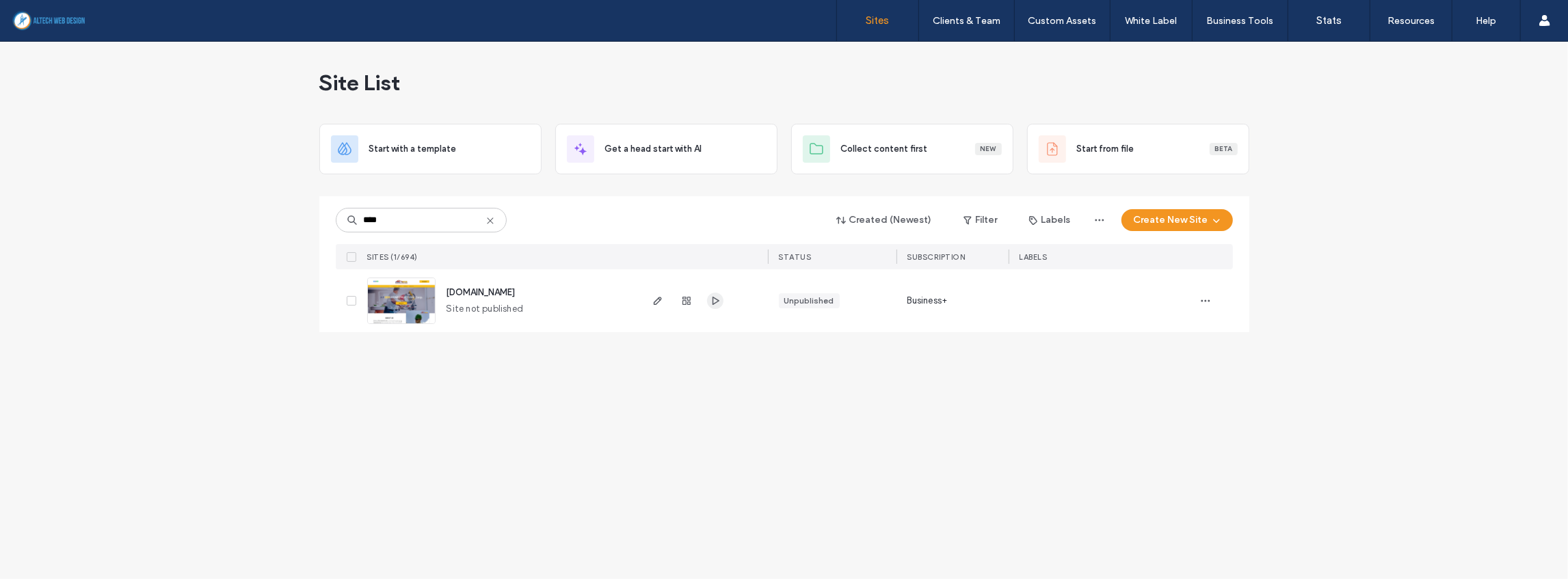
click at [714, 301] on icon "button" at bounding box center [715, 300] width 11 height 11
click at [489, 218] on icon at bounding box center [490, 220] width 11 height 11
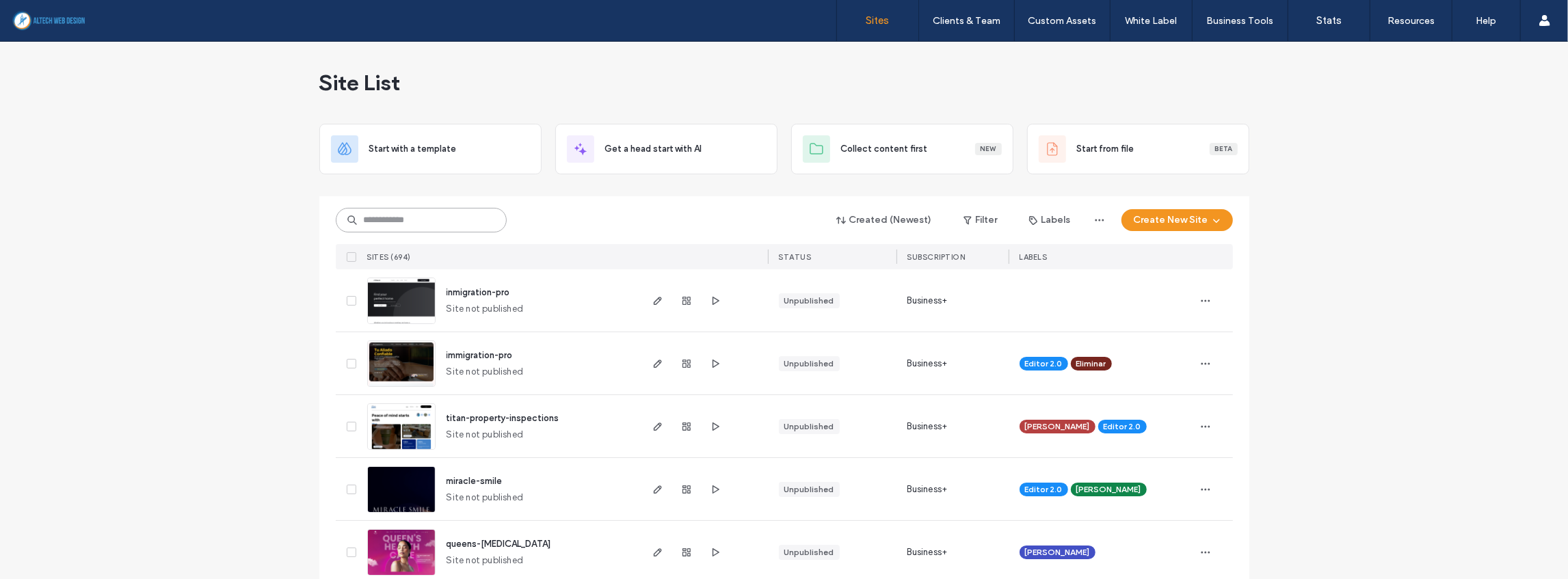
click at [444, 218] on input at bounding box center [421, 220] width 171 height 25
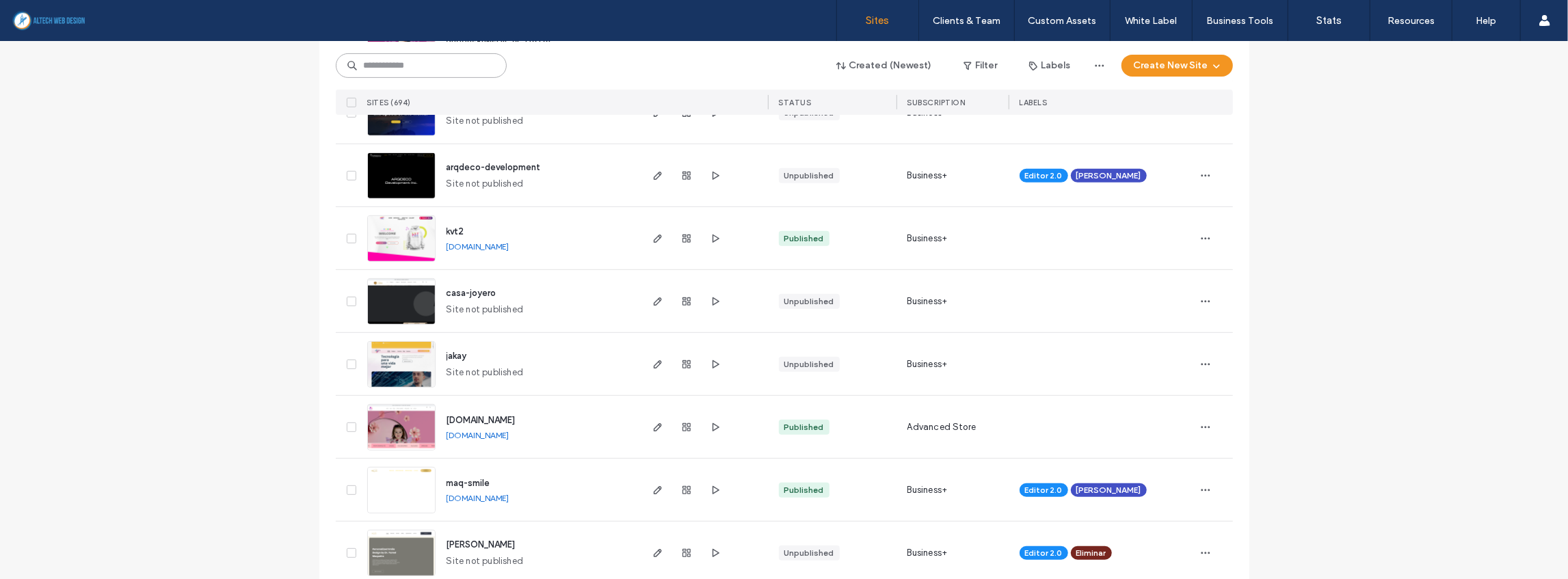
scroll to position [273, 0]
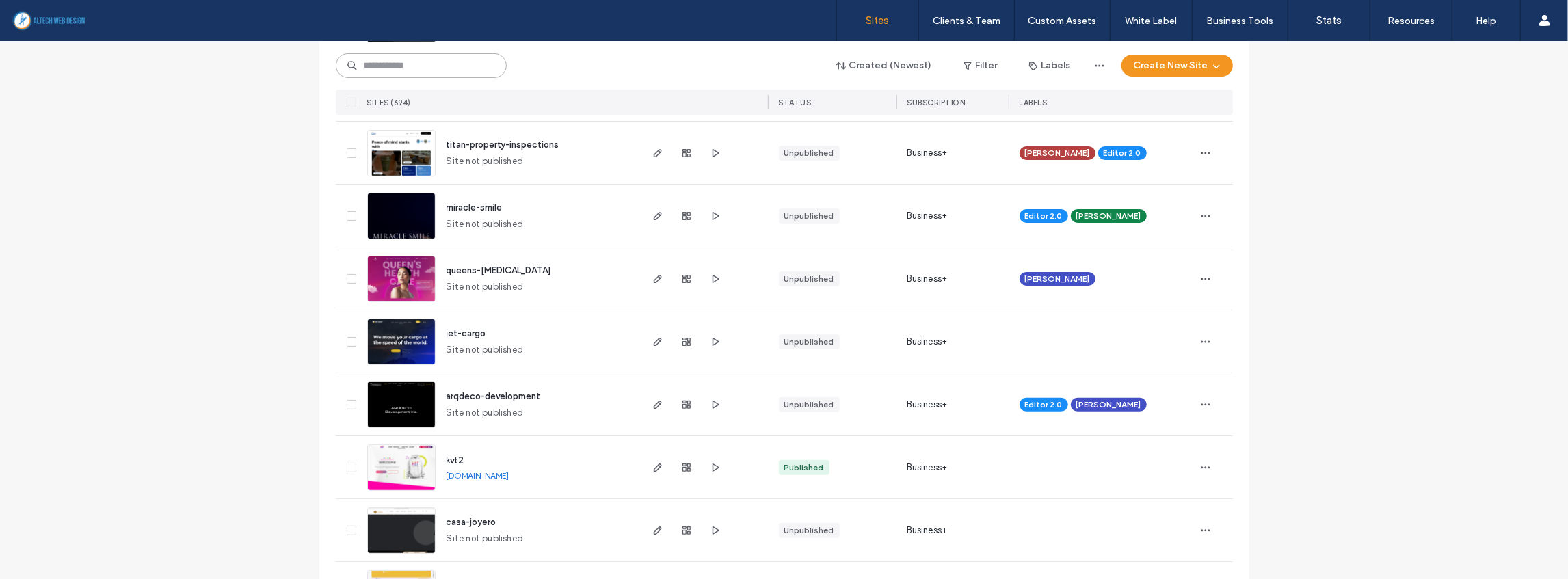
click at [427, 60] on input at bounding box center [421, 65] width 171 height 25
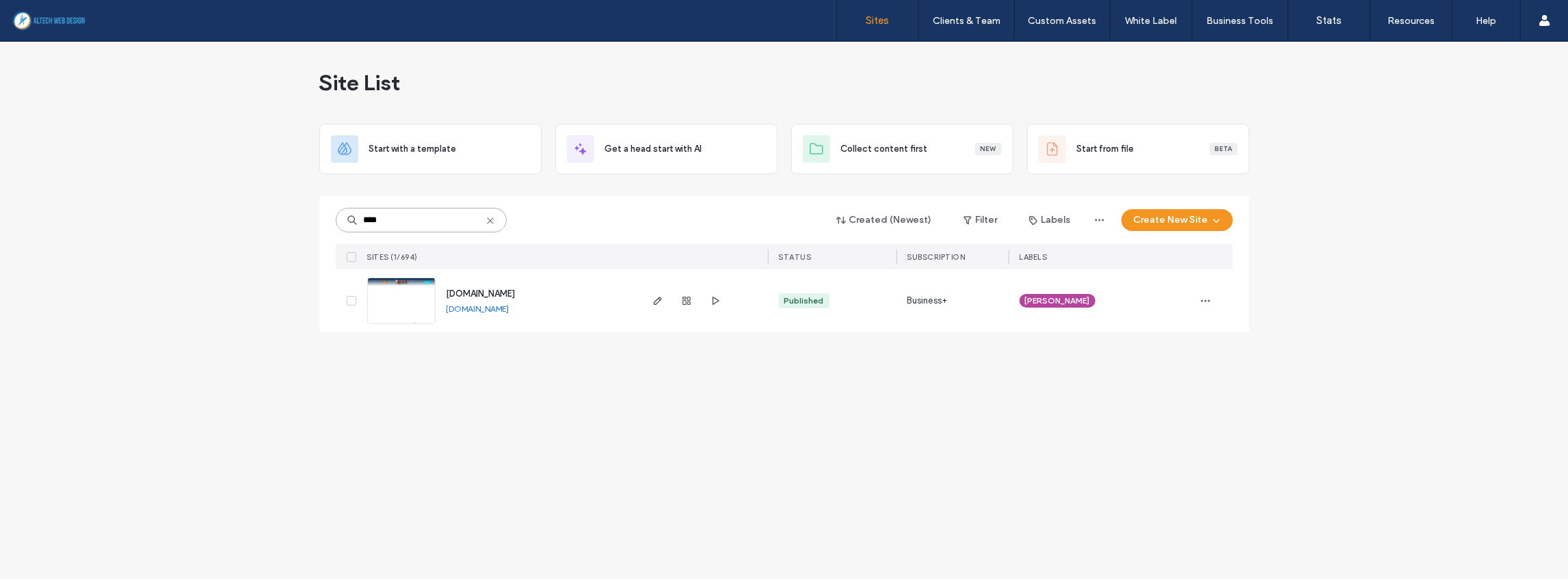
scroll to position [0, 0]
type input "****"
click at [510, 304] on link "www.astroconstructiondesign.com" at bounding box center [478, 309] width 63 height 10
click at [684, 302] on icon "button" at bounding box center [686, 300] width 11 height 11
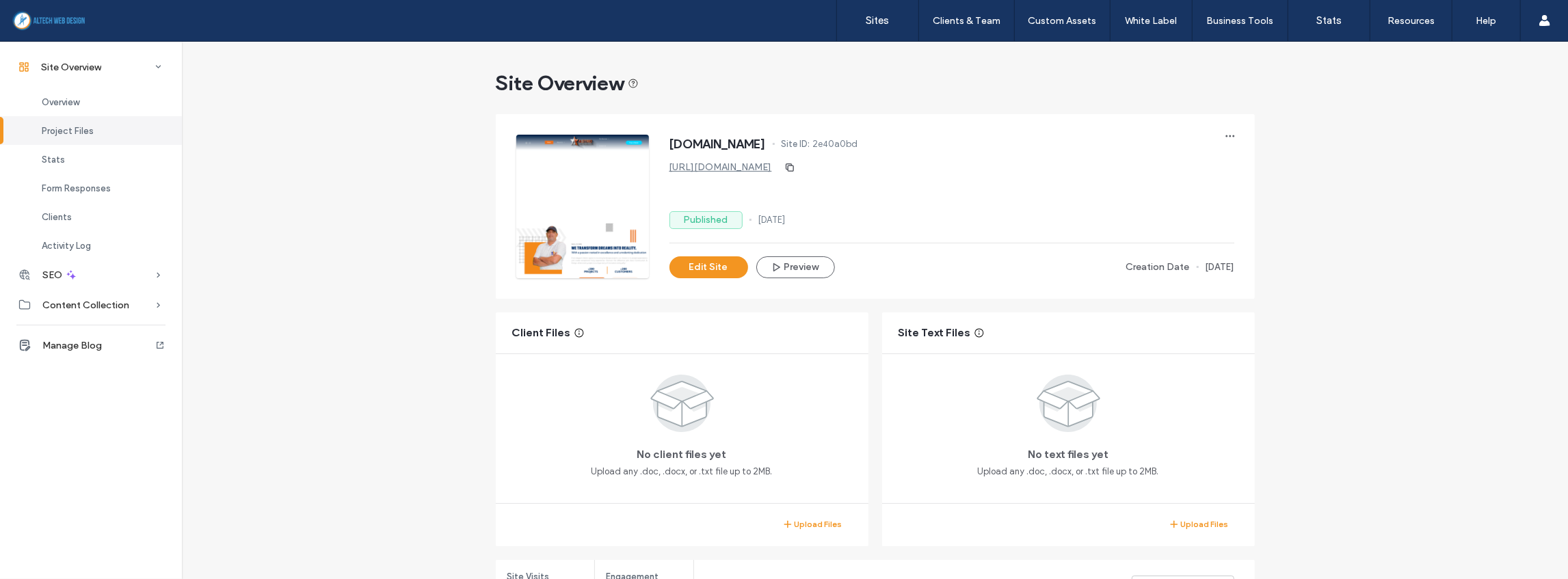
scroll to position [91, 0]
